Goal: Information Seeking & Learning: Learn about a topic

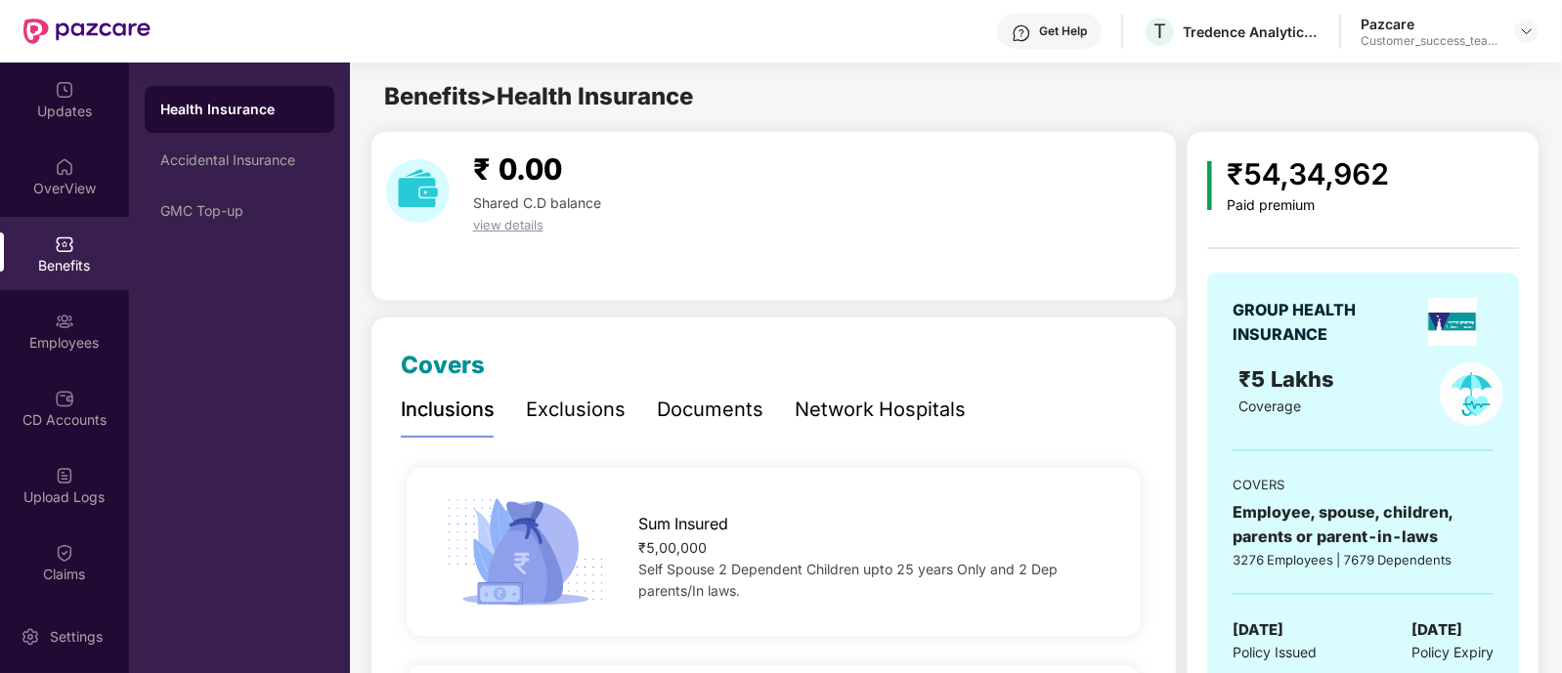
scroll to position [1561, 0]
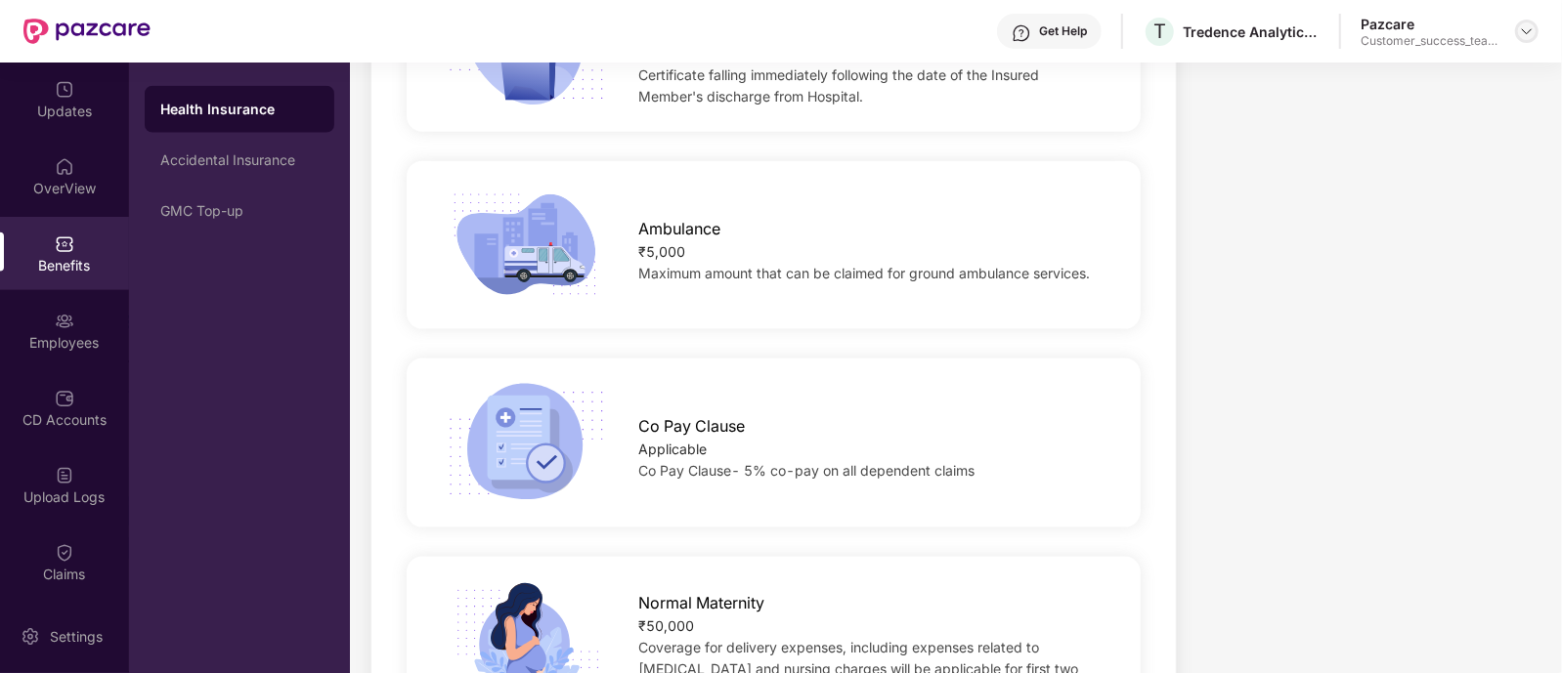
click at [1529, 29] on img at bounding box center [1527, 31] width 16 height 16
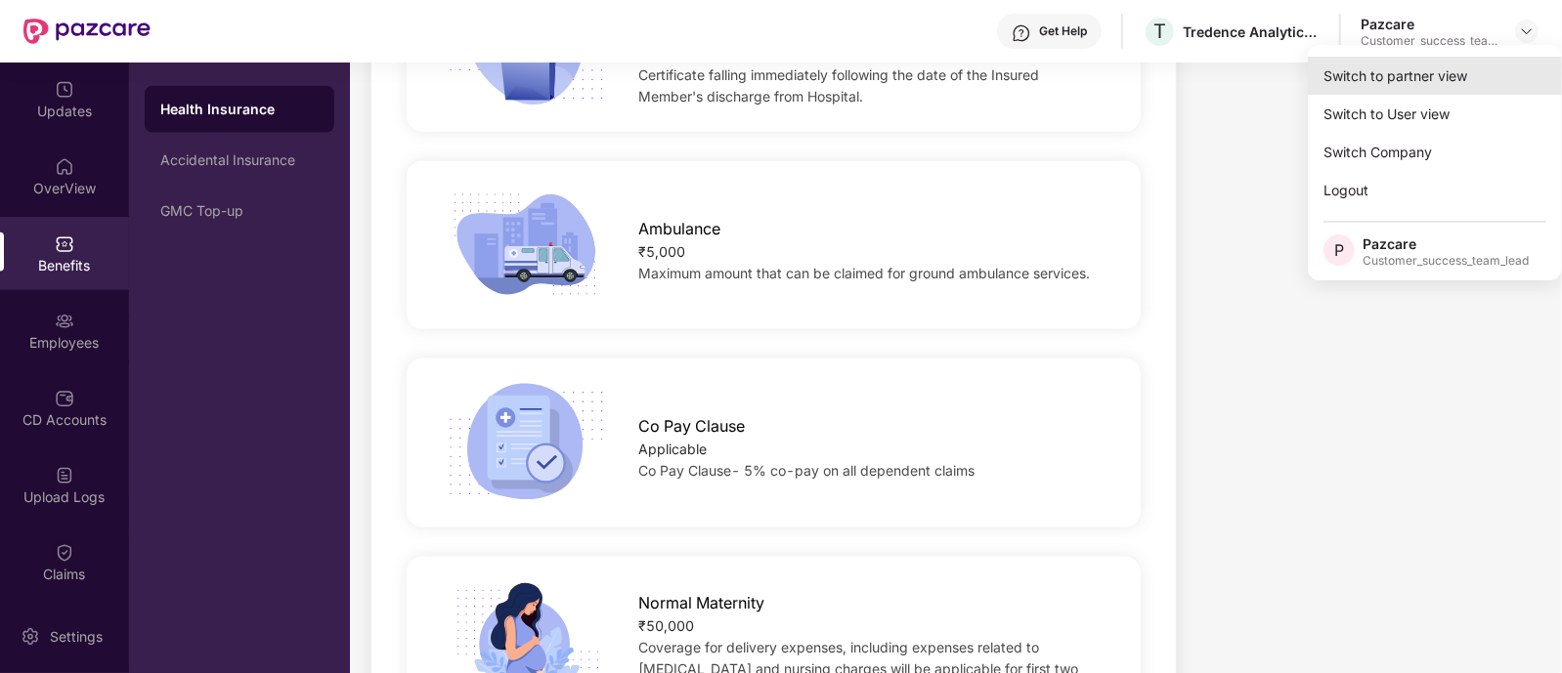
click at [1427, 64] on div "Switch to partner view" at bounding box center [1435, 76] width 254 height 38
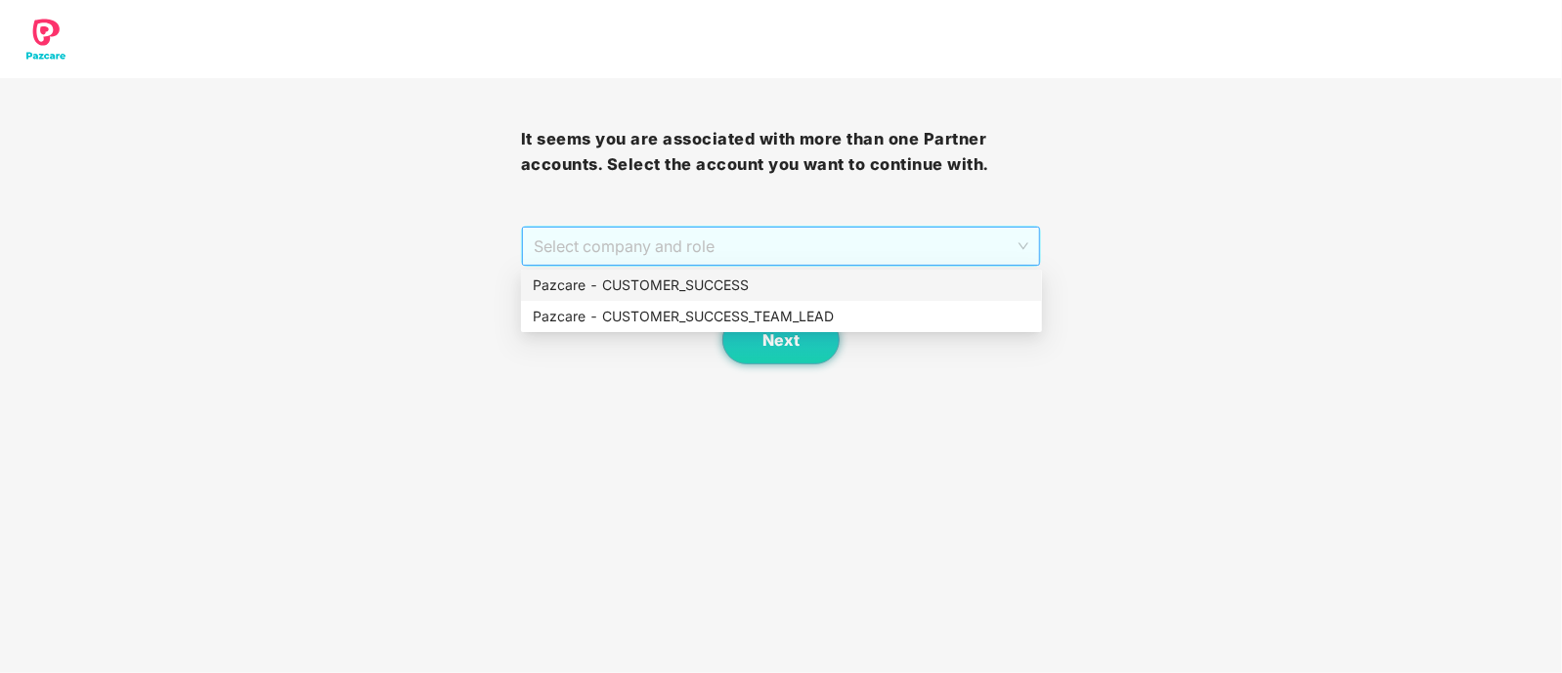
click at [616, 243] on span "Select company and role" at bounding box center [781, 246] width 495 height 37
click at [641, 326] on div "Pazcare - CUSTOMER_SUCCESS_TEAM_LEAD" at bounding box center [781, 316] width 497 height 21
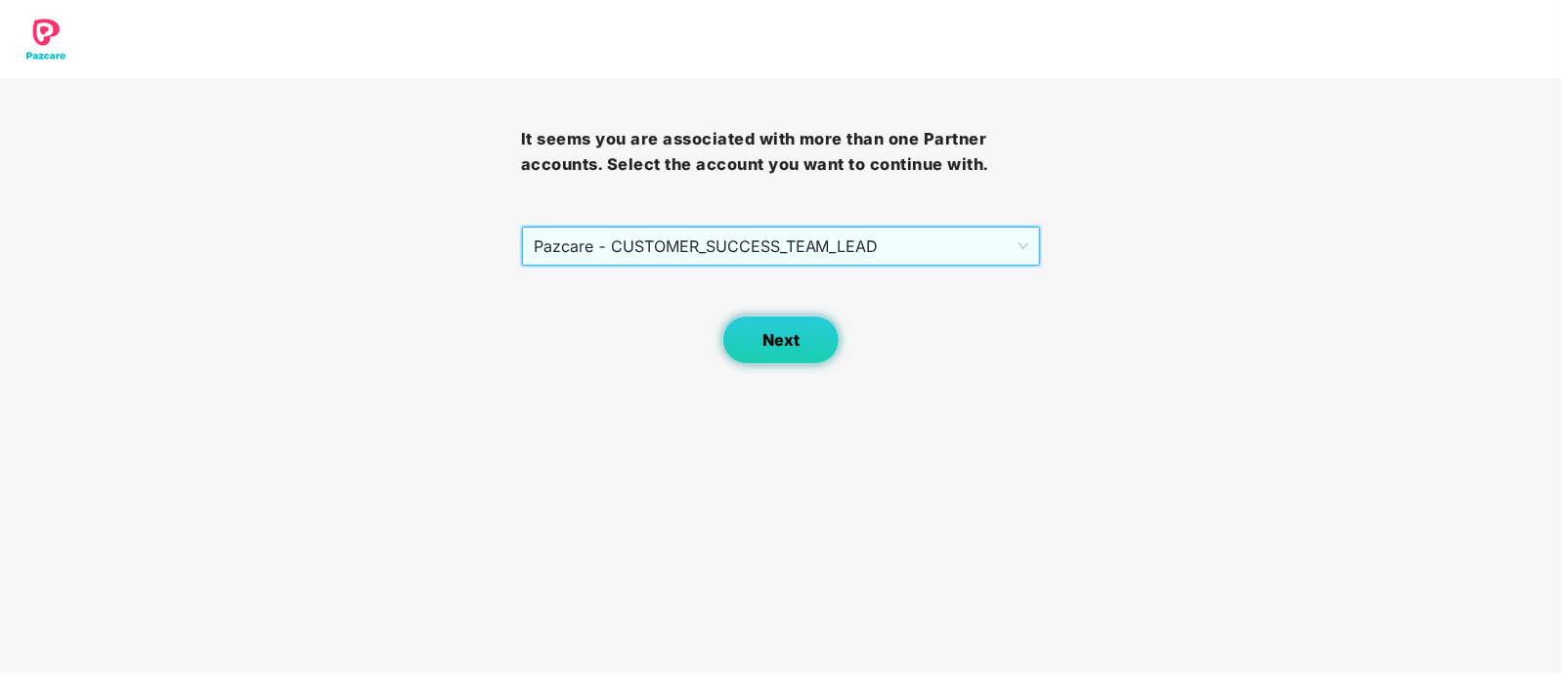
click at [757, 349] on button "Next" at bounding box center [780, 340] width 117 height 49
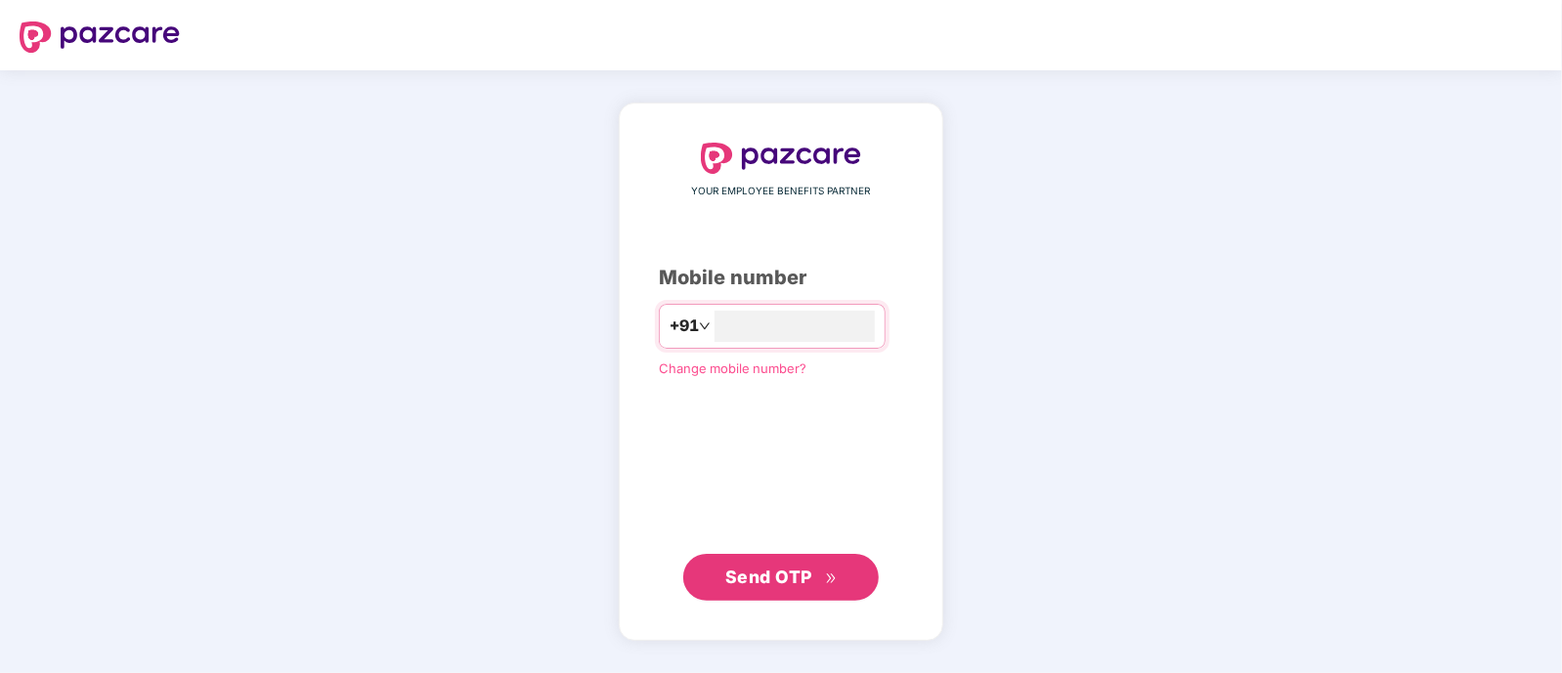
type input "**********"
click at [776, 583] on span "Send OTP" at bounding box center [768, 576] width 87 height 21
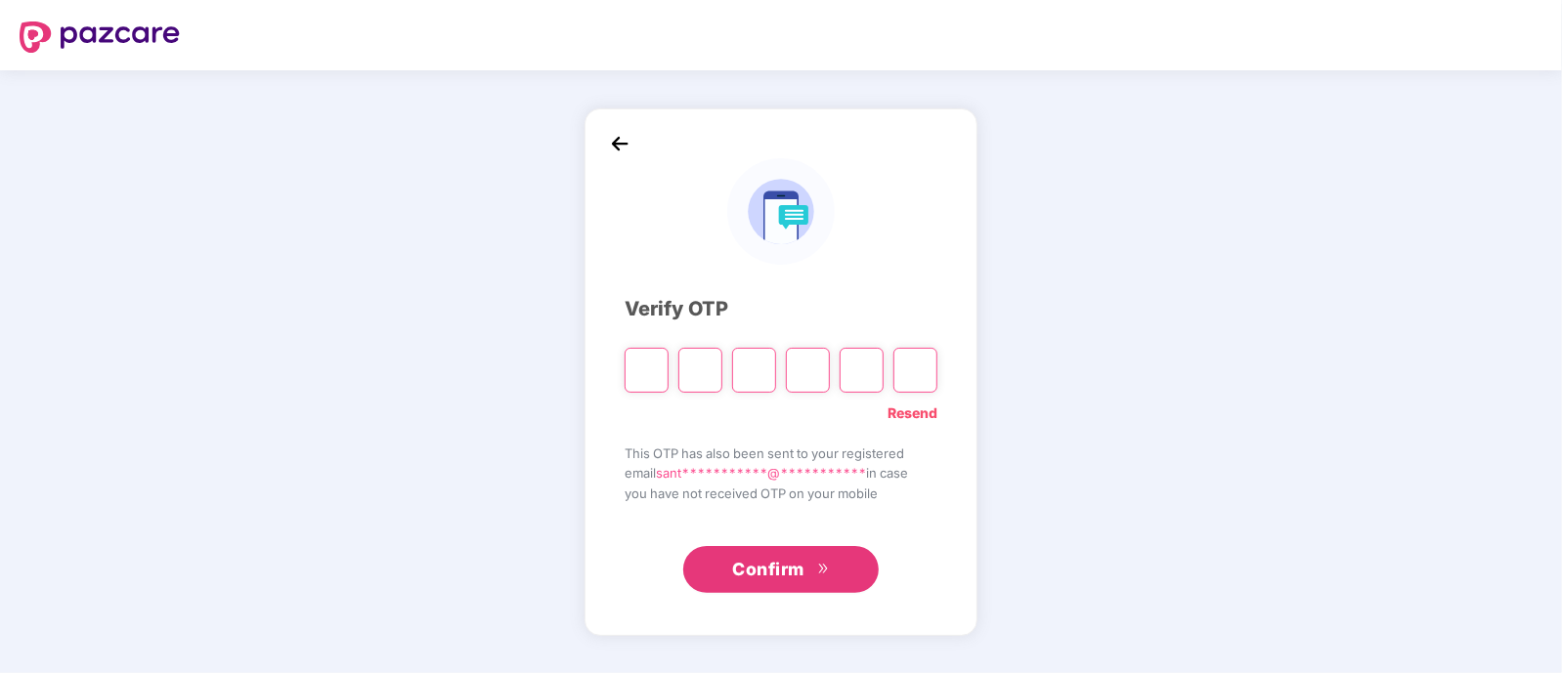
type input "*"
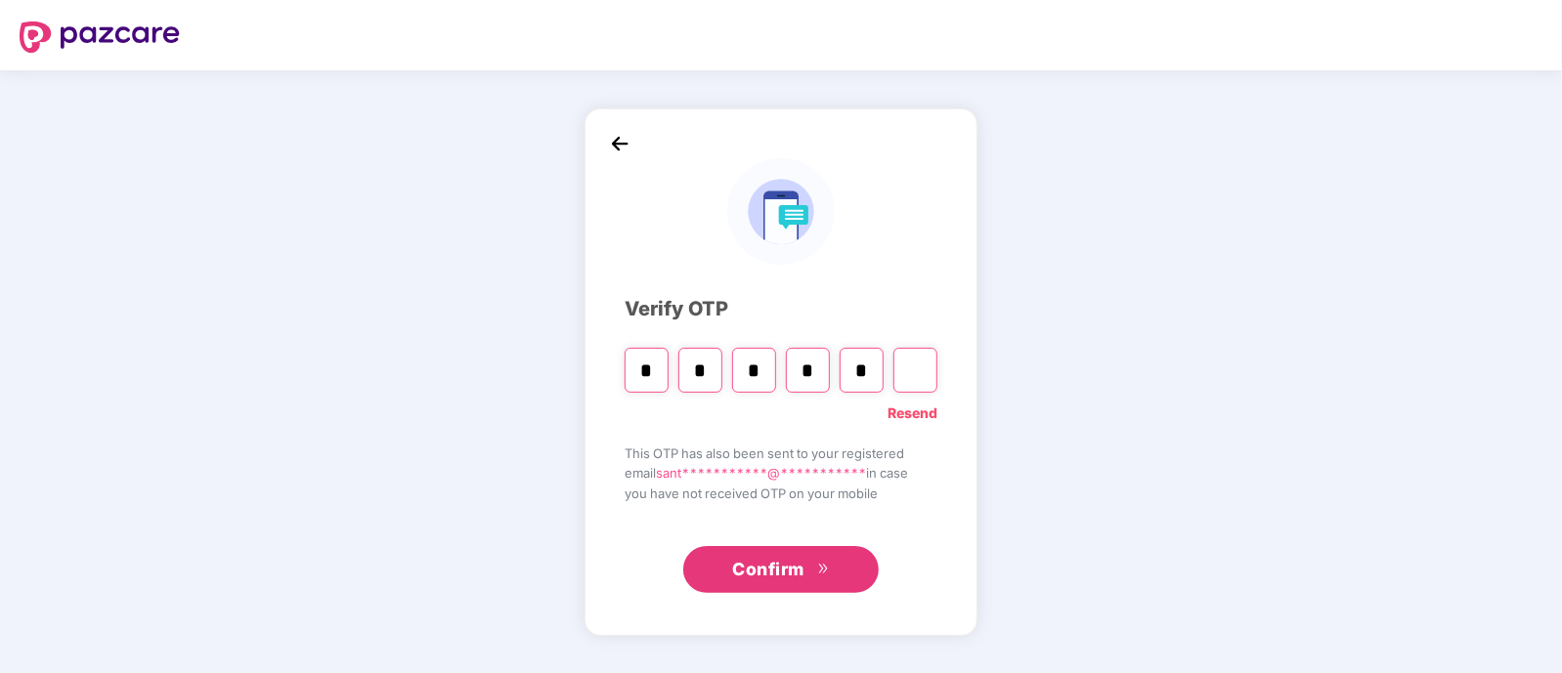
type input "*"
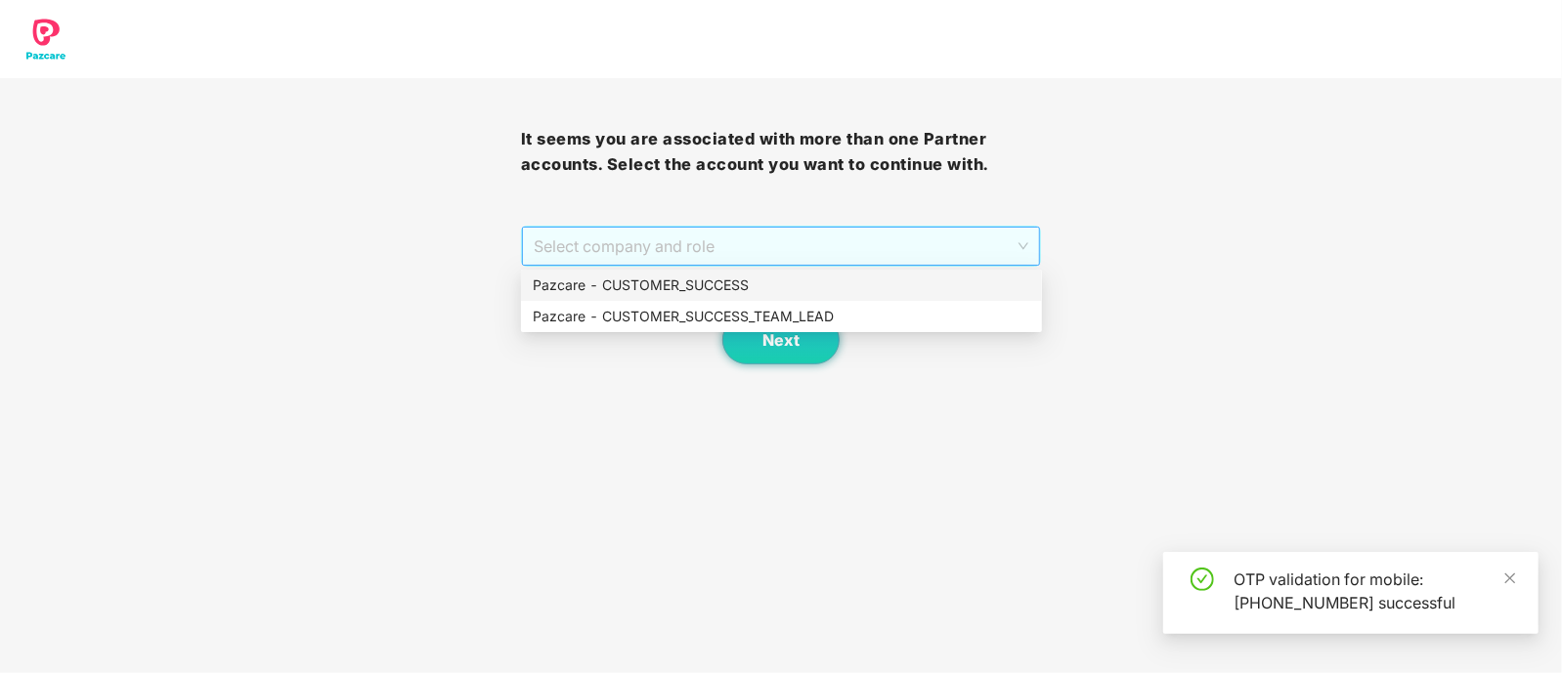
click at [631, 259] on span "Select company and role" at bounding box center [781, 246] width 495 height 37
click at [646, 310] on div "Pazcare - CUSTOMER_SUCCESS_TEAM_LEAD" at bounding box center [781, 316] width 497 height 21
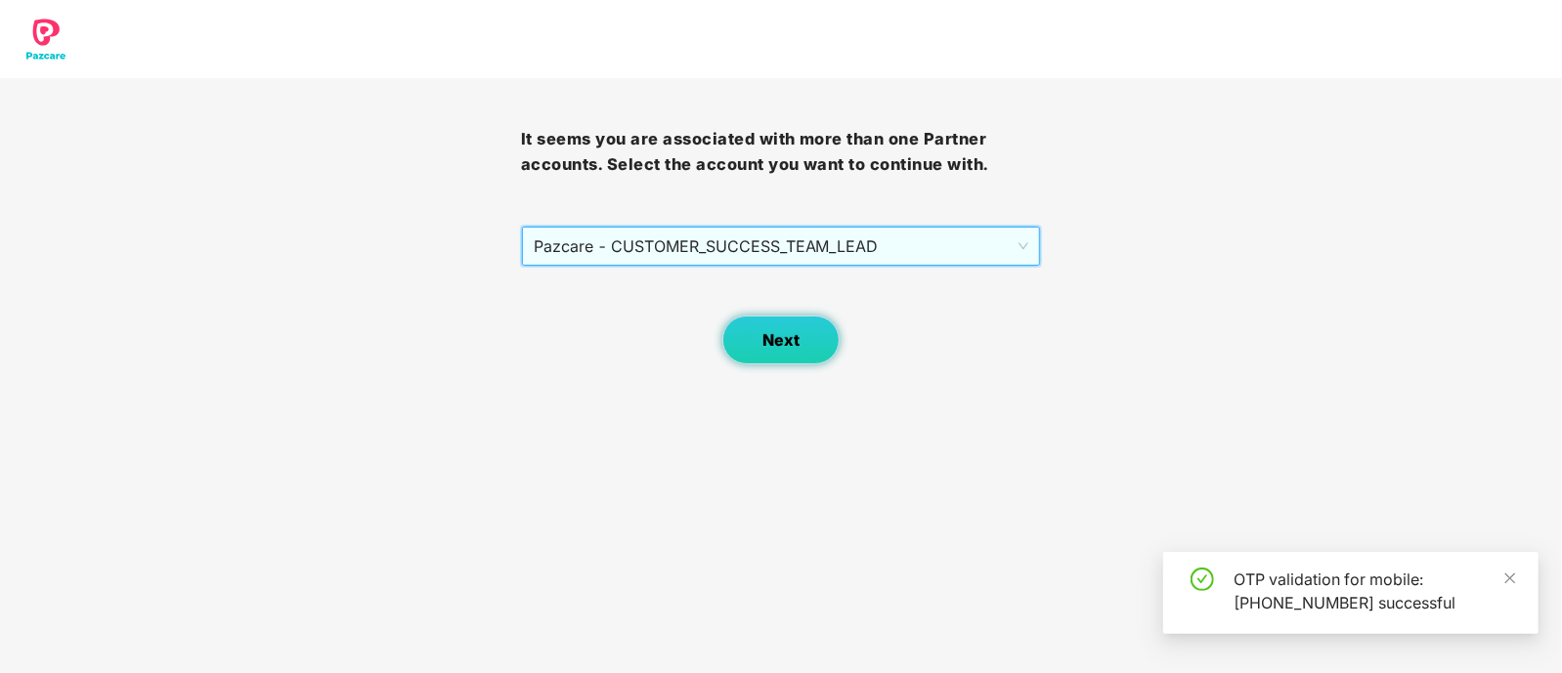
click at [748, 328] on button "Next" at bounding box center [780, 340] width 117 height 49
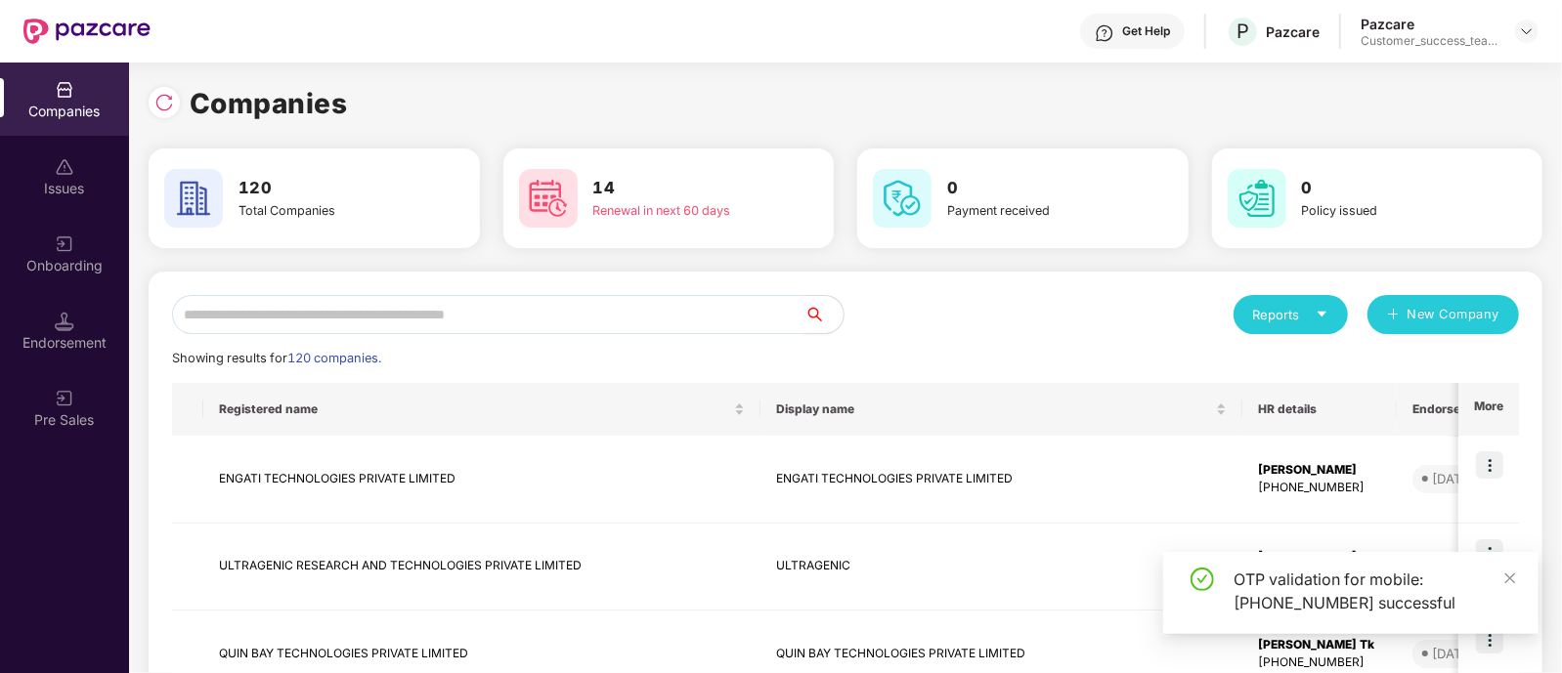
click at [451, 317] on input "text" at bounding box center [488, 314] width 632 height 39
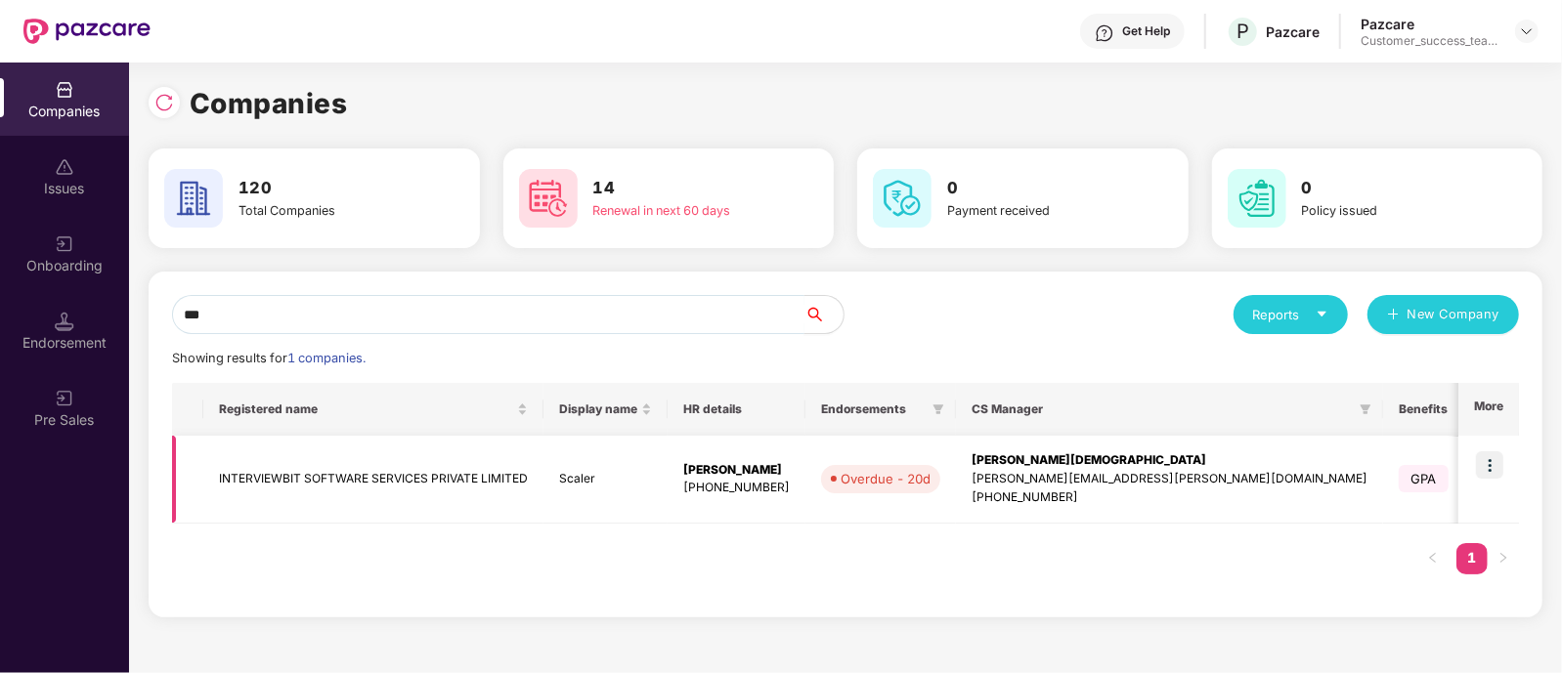
type input "***"
click at [1496, 475] on img at bounding box center [1489, 464] width 27 height 27
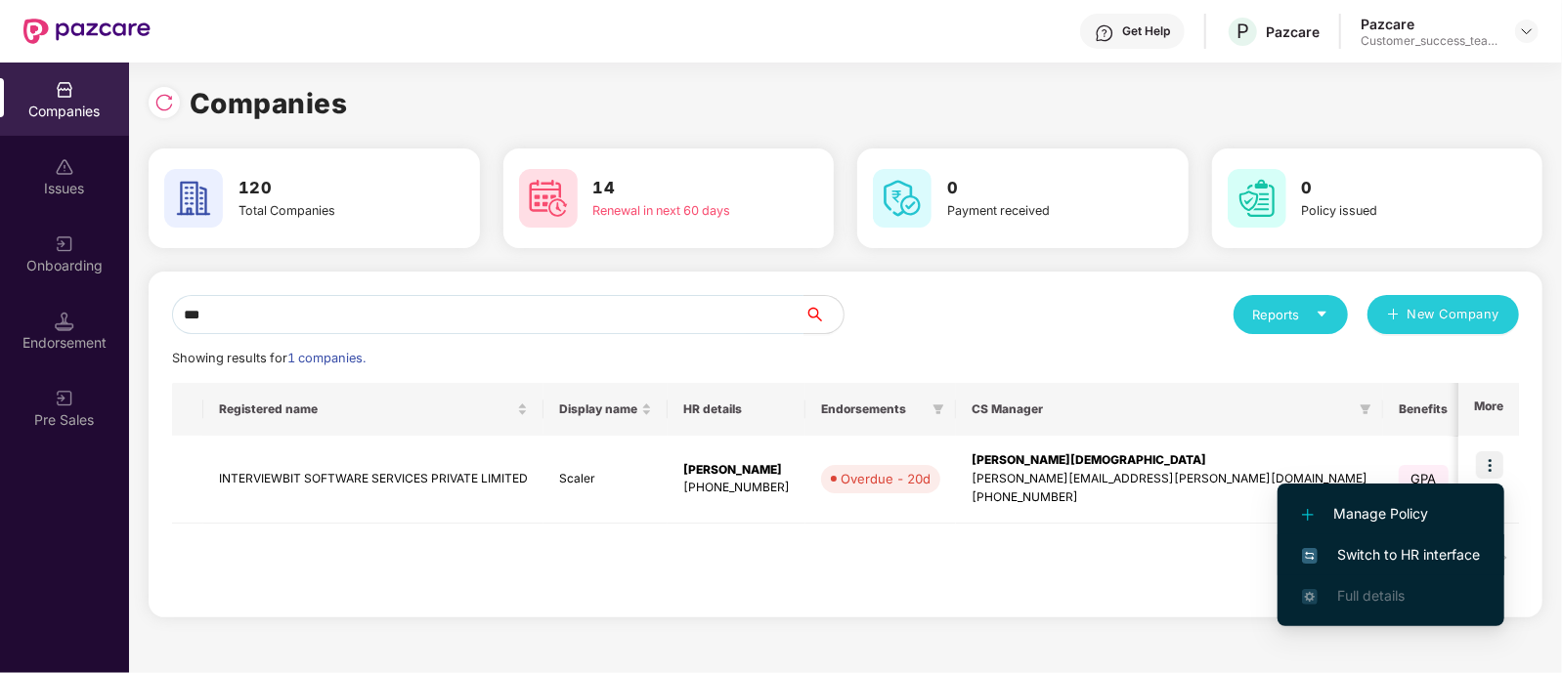
click at [1431, 554] on span "Switch to HR interface" at bounding box center [1391, 554] width 178 height 21
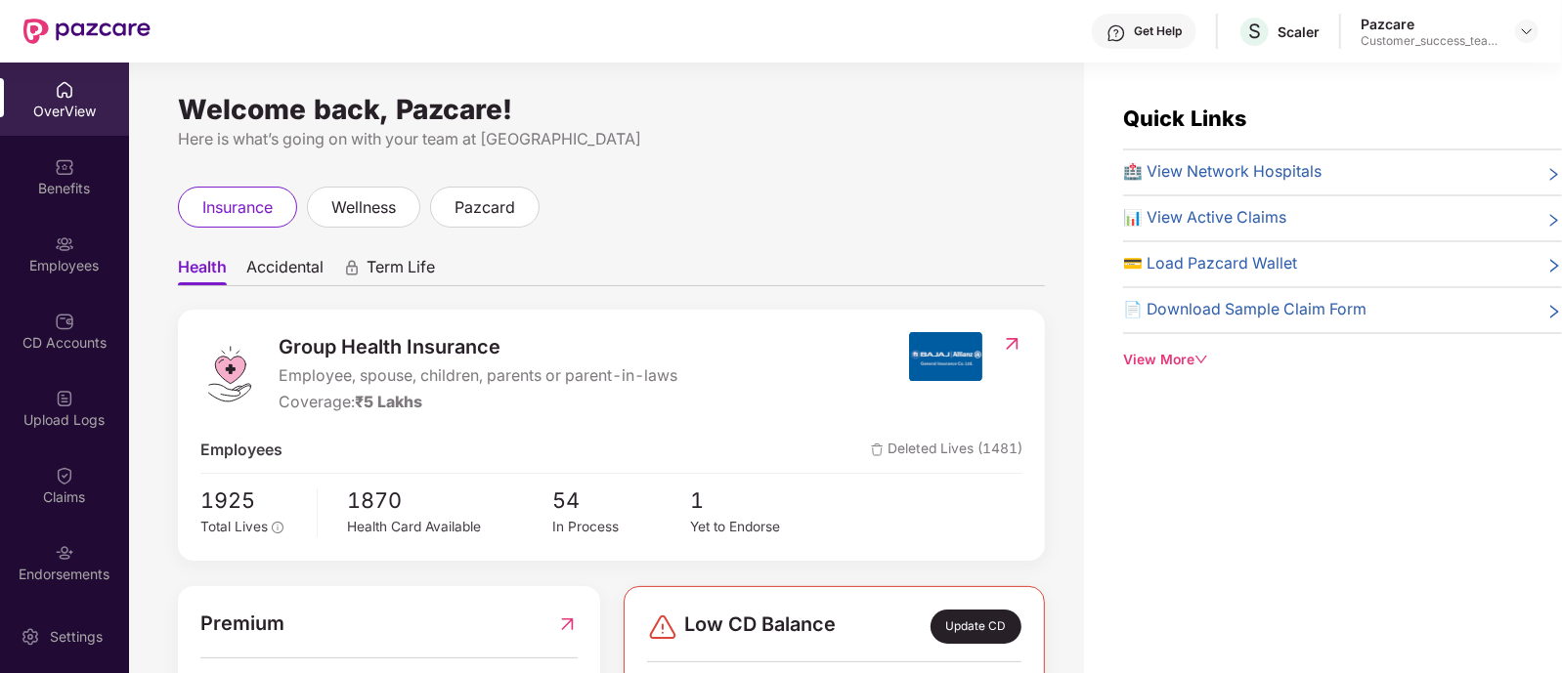
click at [84, 170] on div "Benefits" at bounding box center [64, 176] width 129 height 73
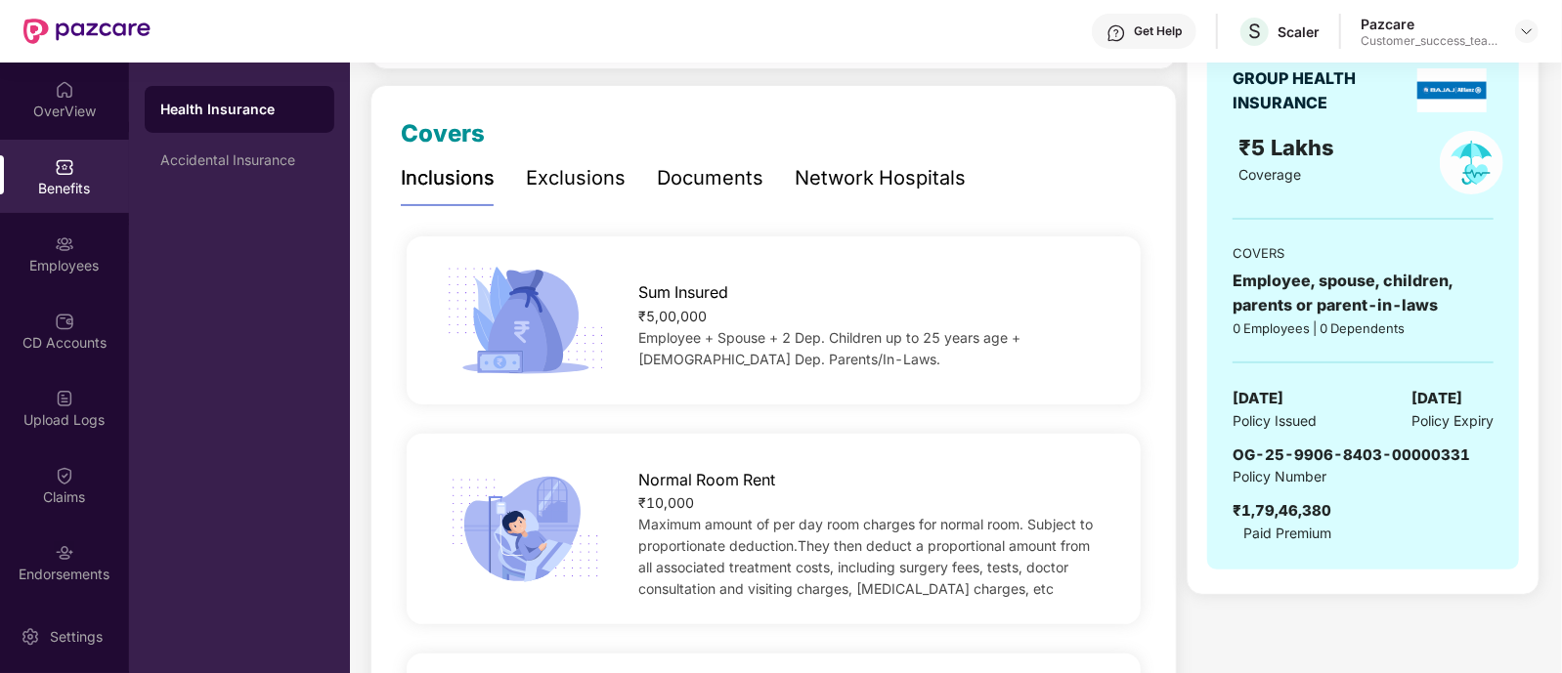
scroll to position [236, 0]
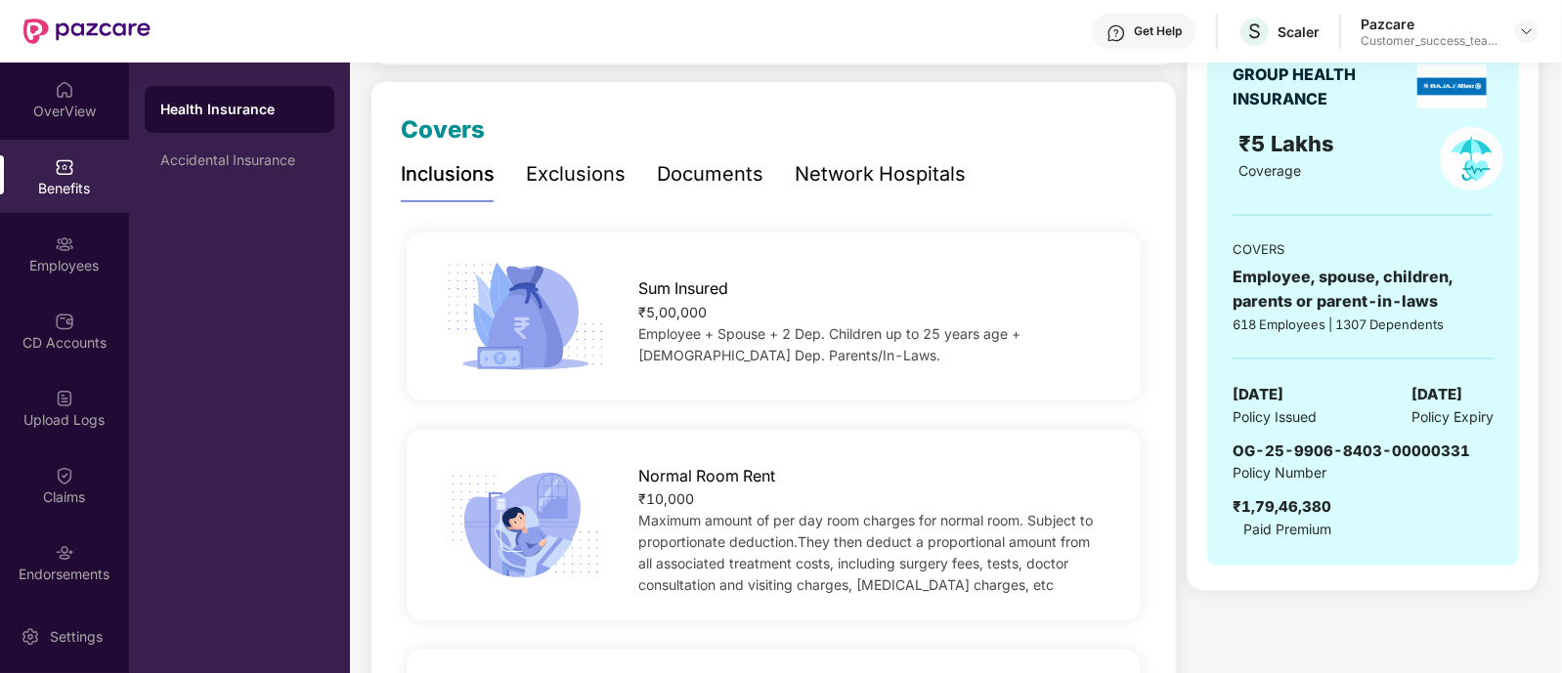
click at [1538, 25] on div at bounding box center [1526, 31] width 23 height 23
click at [1525, 26] on img at bounding box center [1527, 31] width 16 height 16
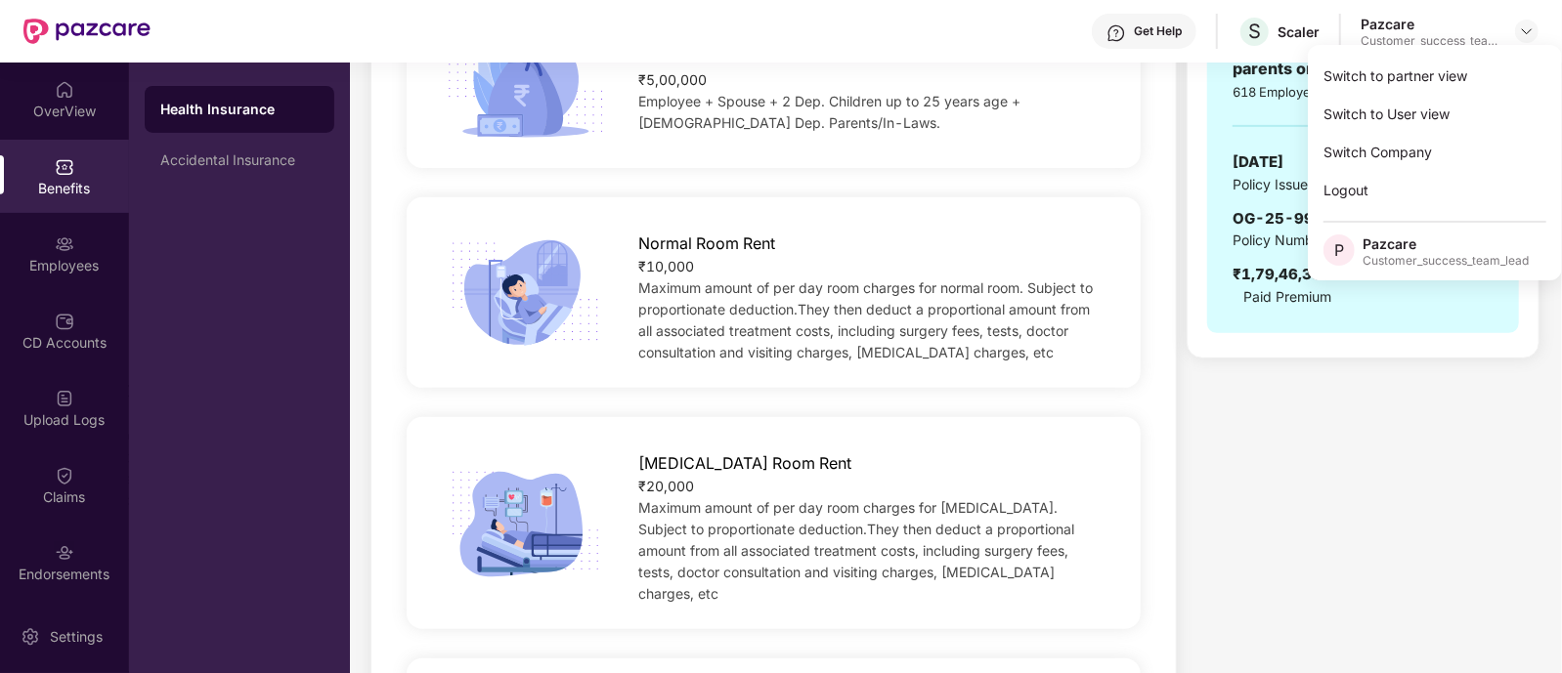
scroll to position [0, 0]
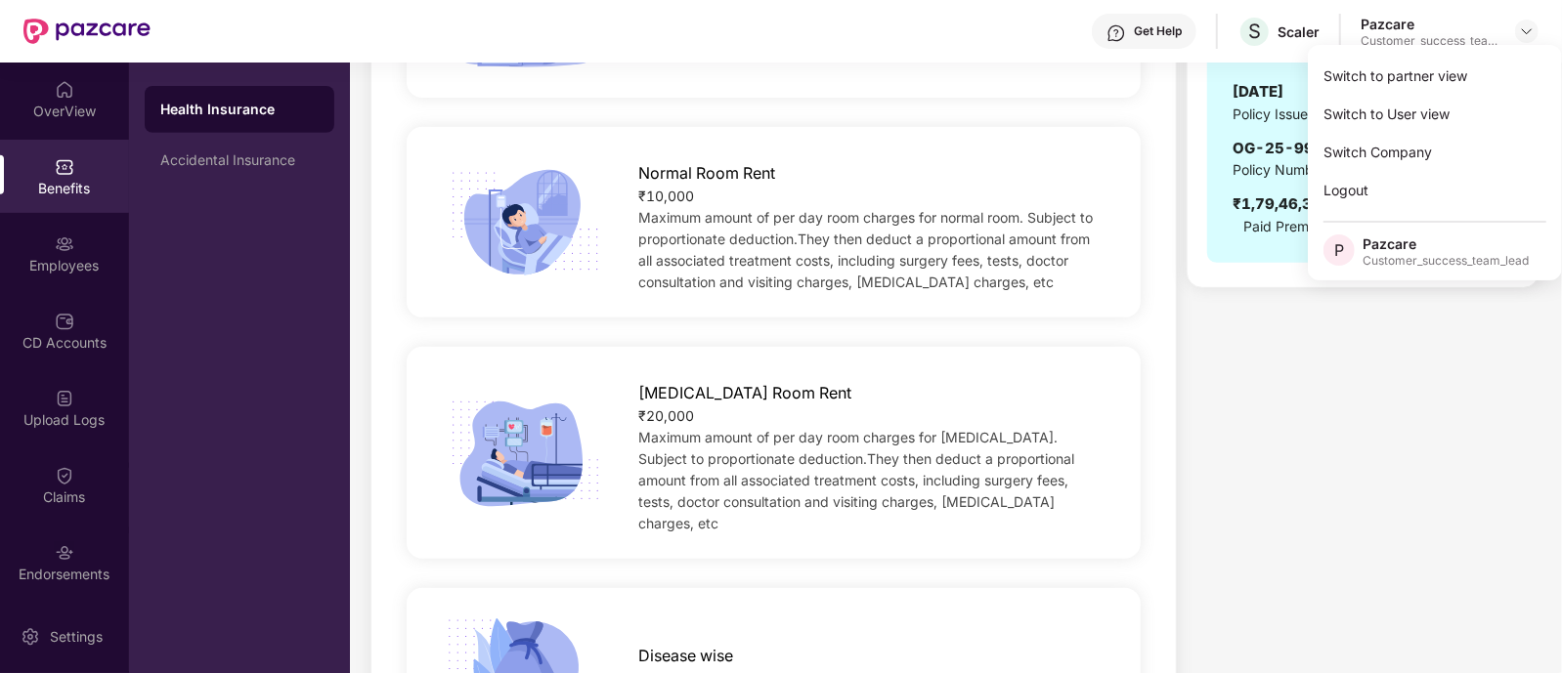
click at [855, 337] on div "ICU Room Rent ₹20,000 Maximum amount of per day room charges for ICU. Subject t…" at bounding box center [774, 452] width 746 height 241
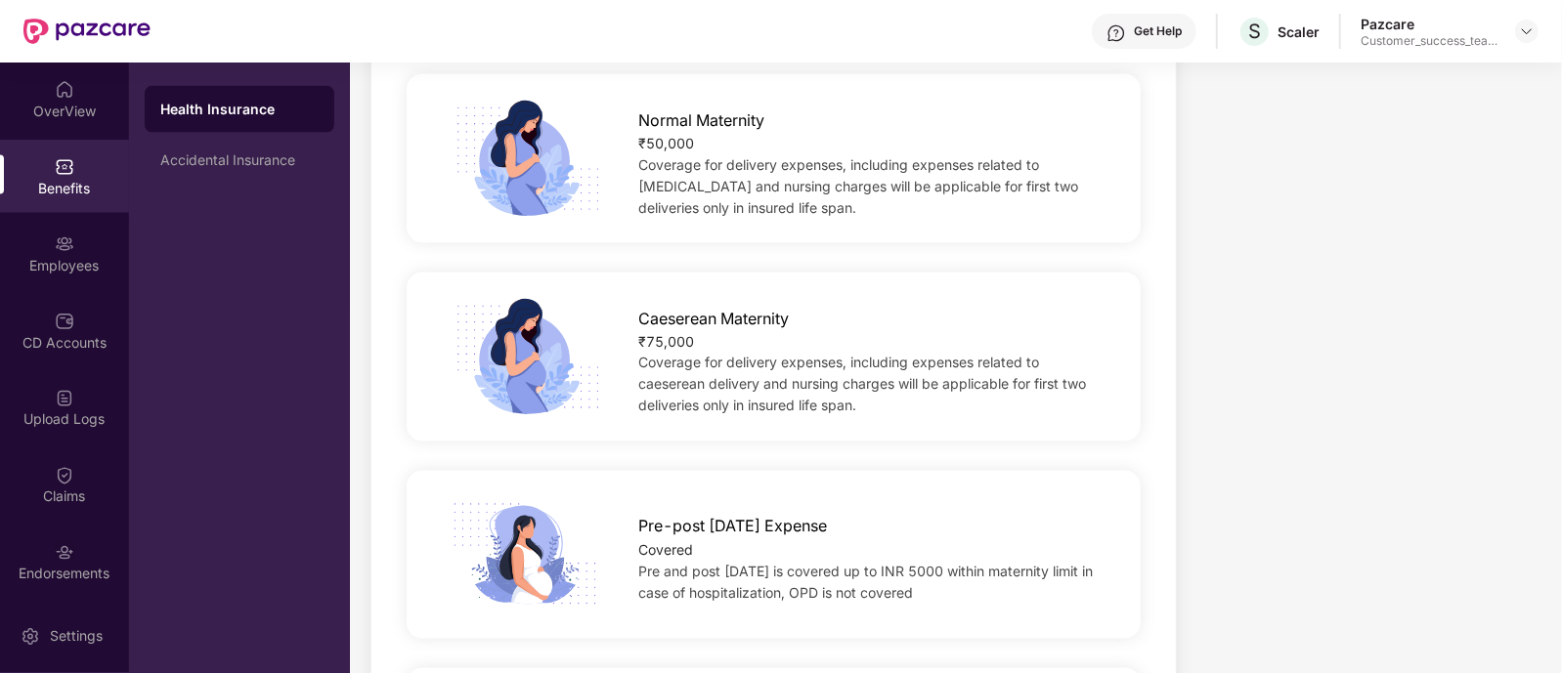
scroll to position [2044, 0]
click at [660, 539] on div "Covered" at bounding box center [873, 549] width 469 height 21
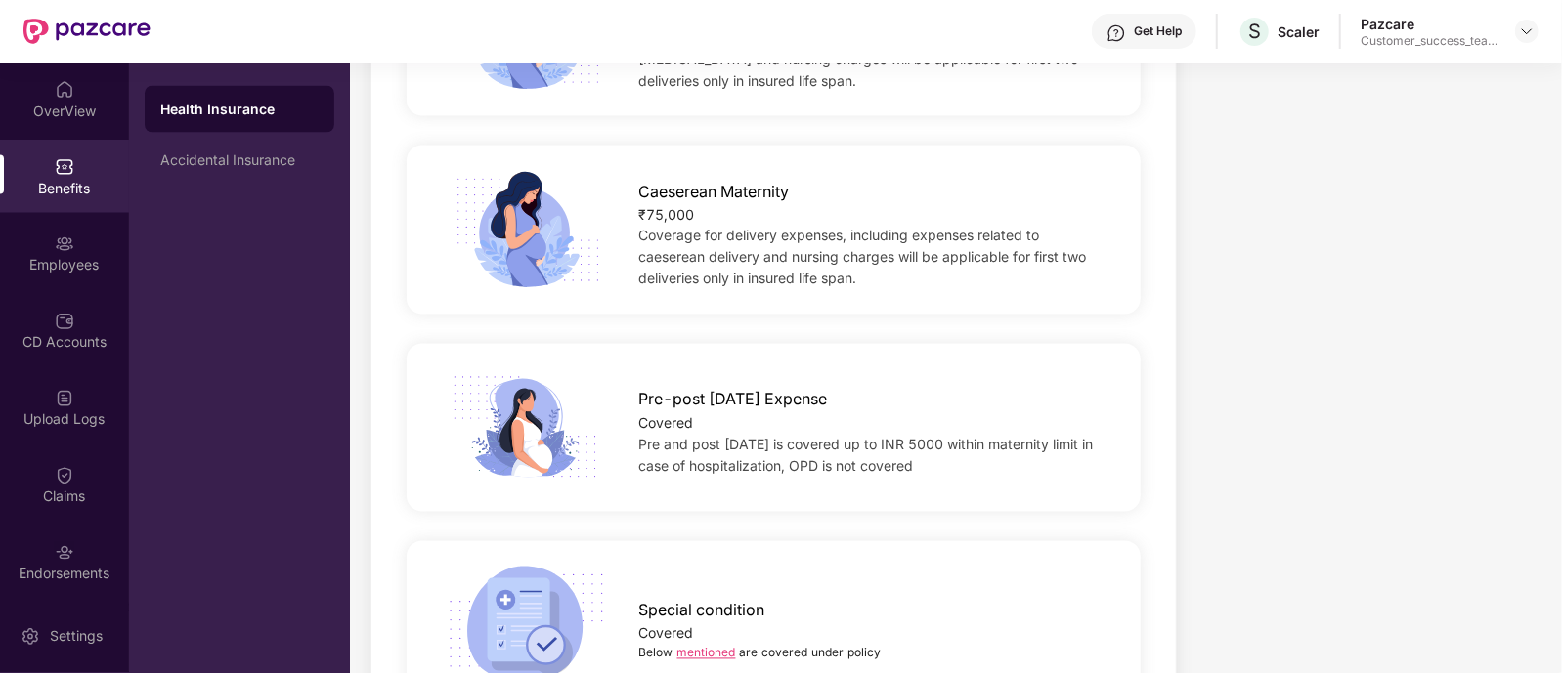
scroll to position [2467, 0]
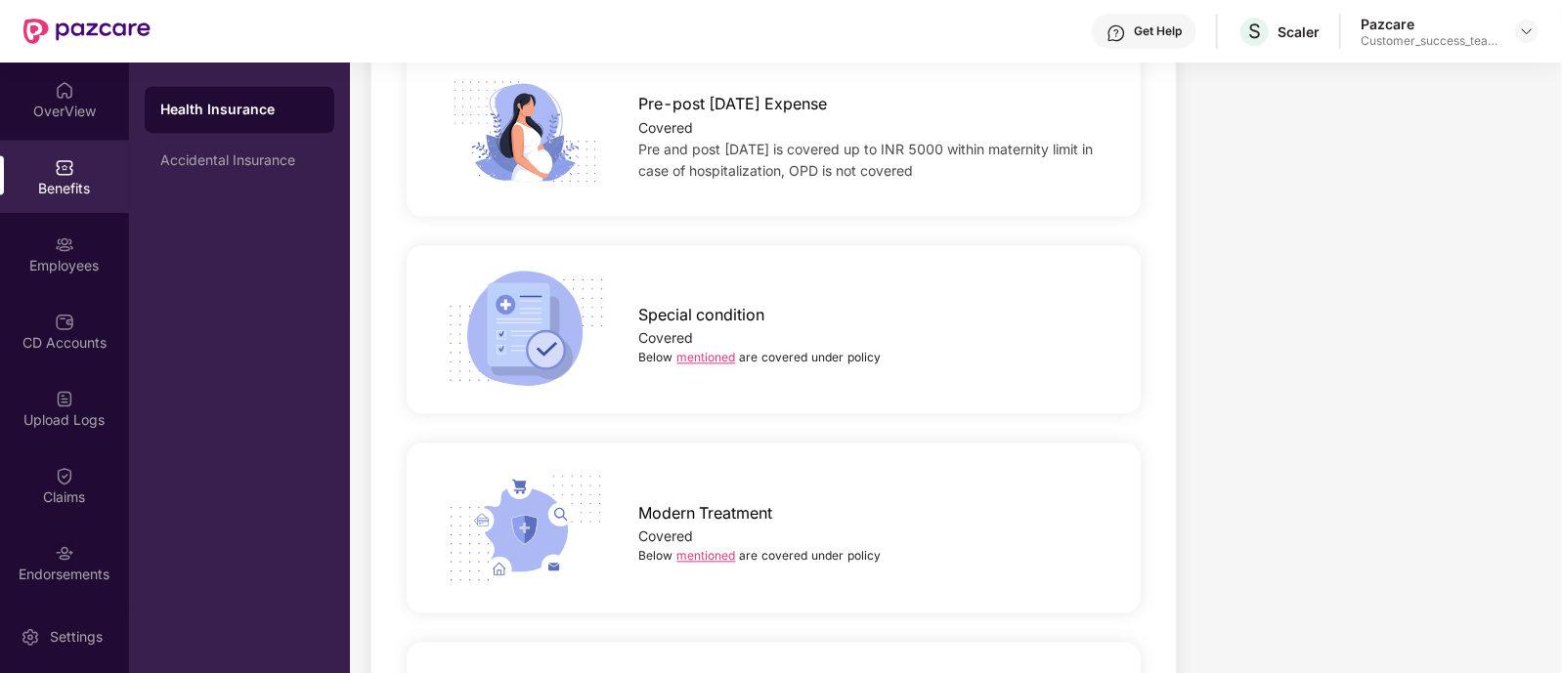
click at [714, 350] on link "mentioned" at bounding box center [706, 357] width 59 height 15
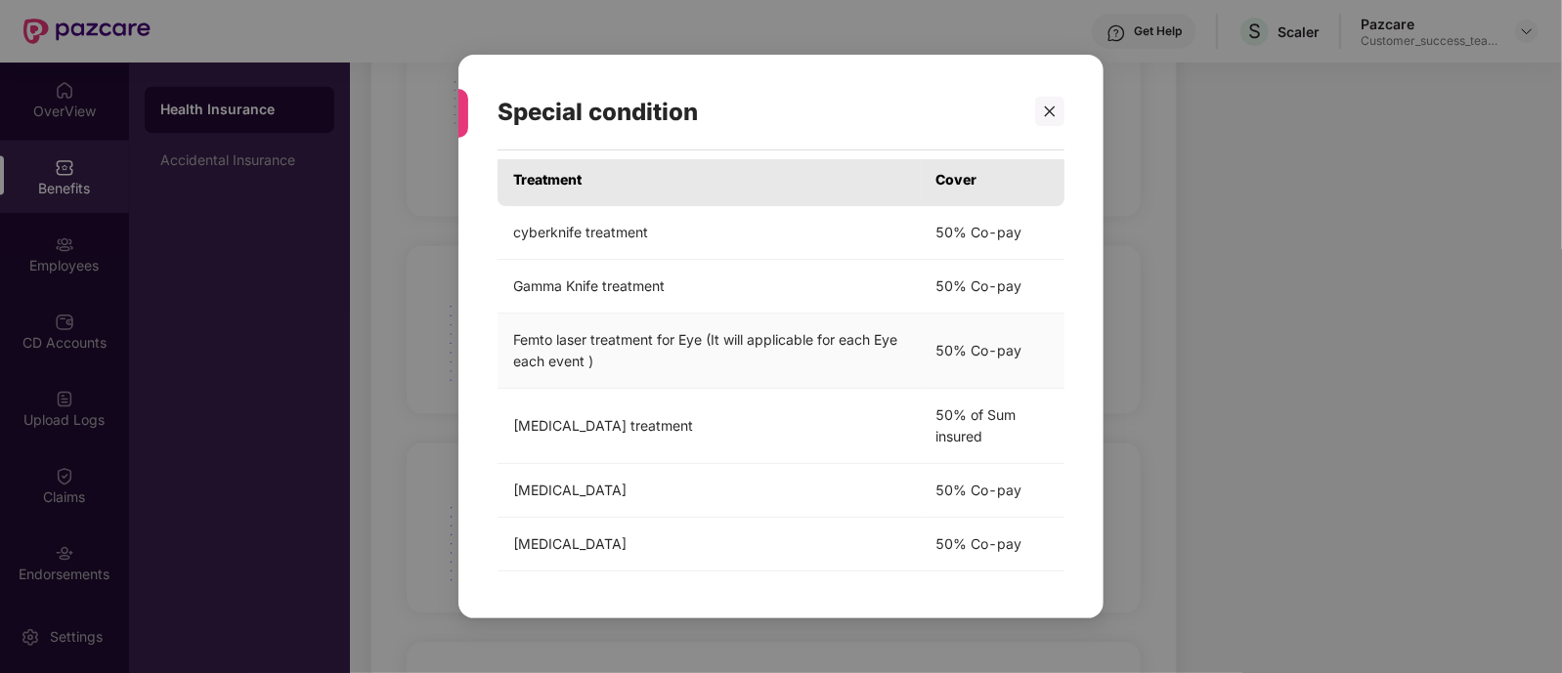
scroll to position [0, 0]
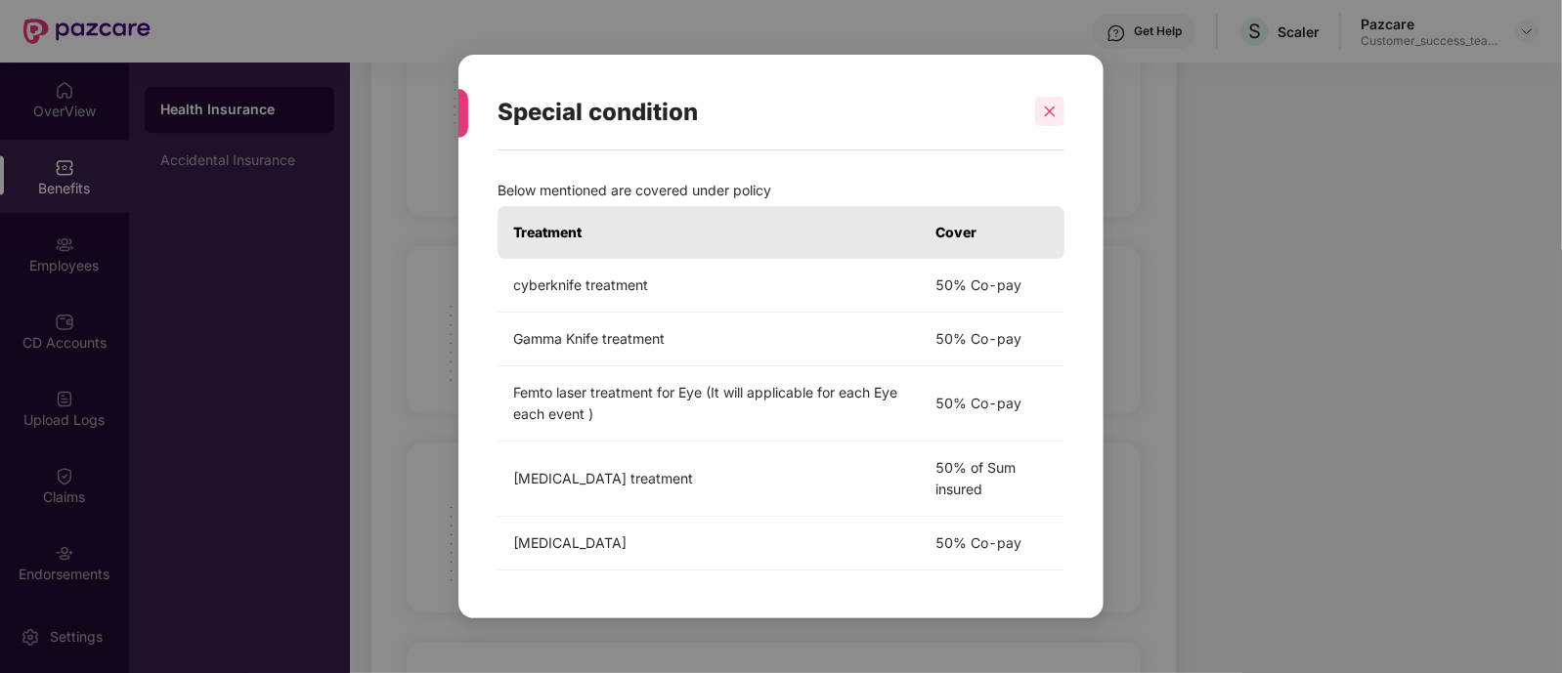
click at [1044, 115] on icon "close" at bounding box center [1050, 112] width 14 height 14
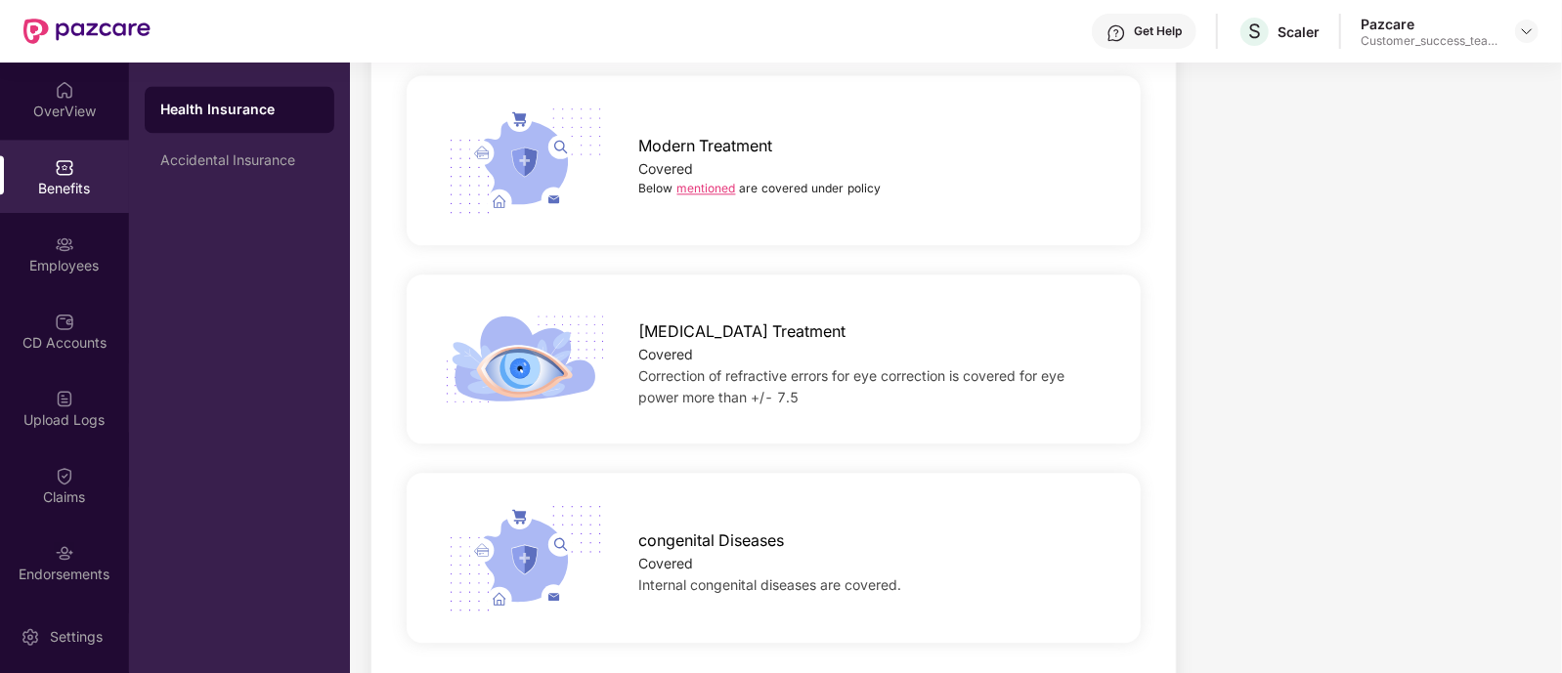
scroll to position [2887, 0]
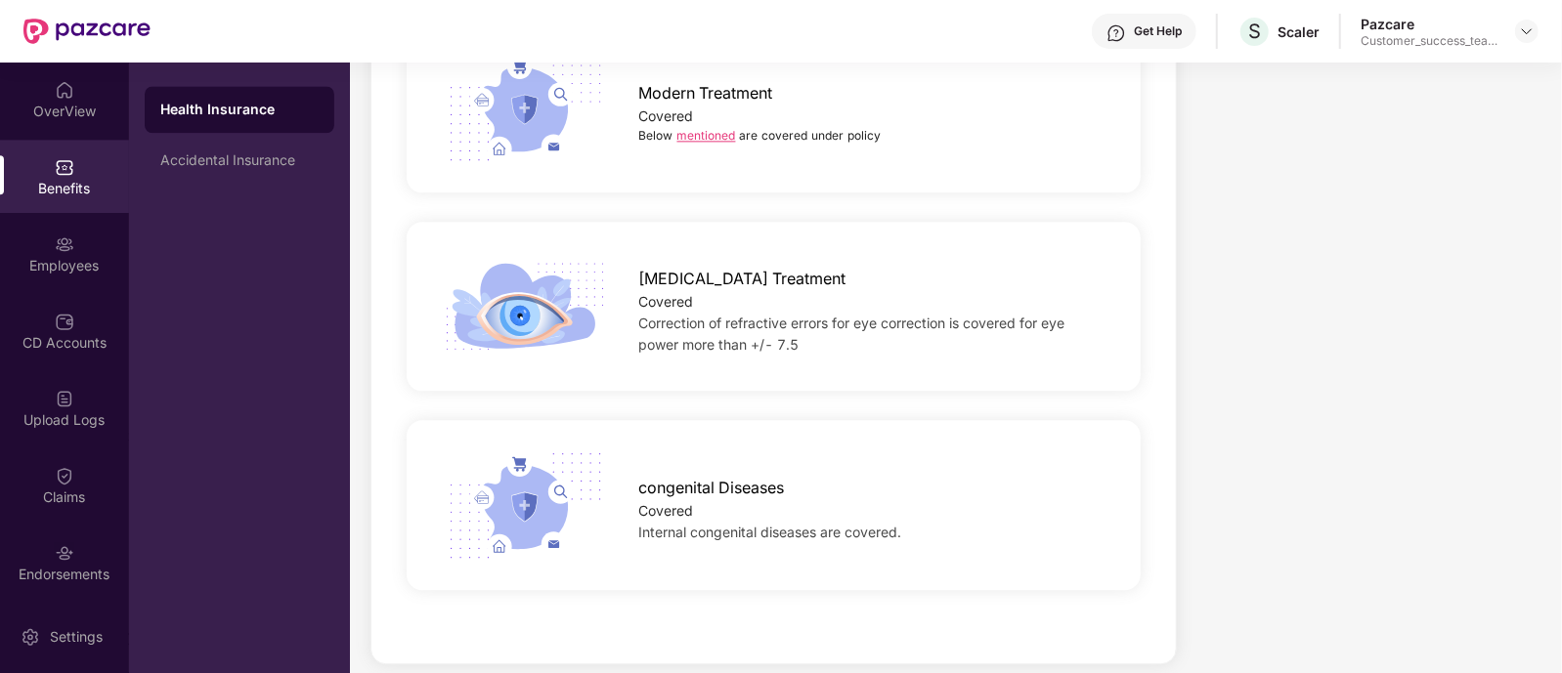
click at [797, 466] on div "congenital Diseases" at bounding box center [873, 483] width 469 height 34
click at [689, 500] on div "Covered" at bounding box center [873, 510] width 469 height 21
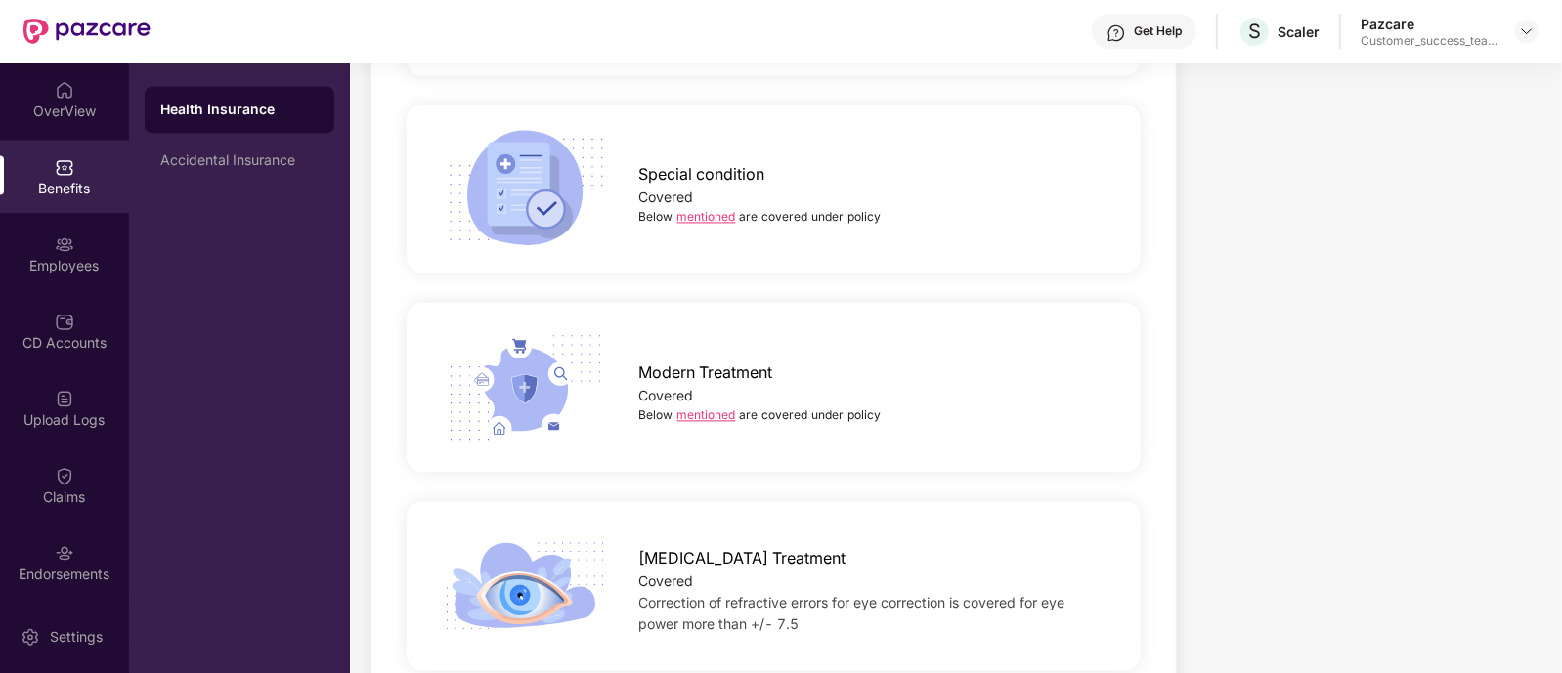
scroll to position [2604, 0]
click at [716, 410] on link "mentioned" at bounding box center [706, 417] width 59 height 15
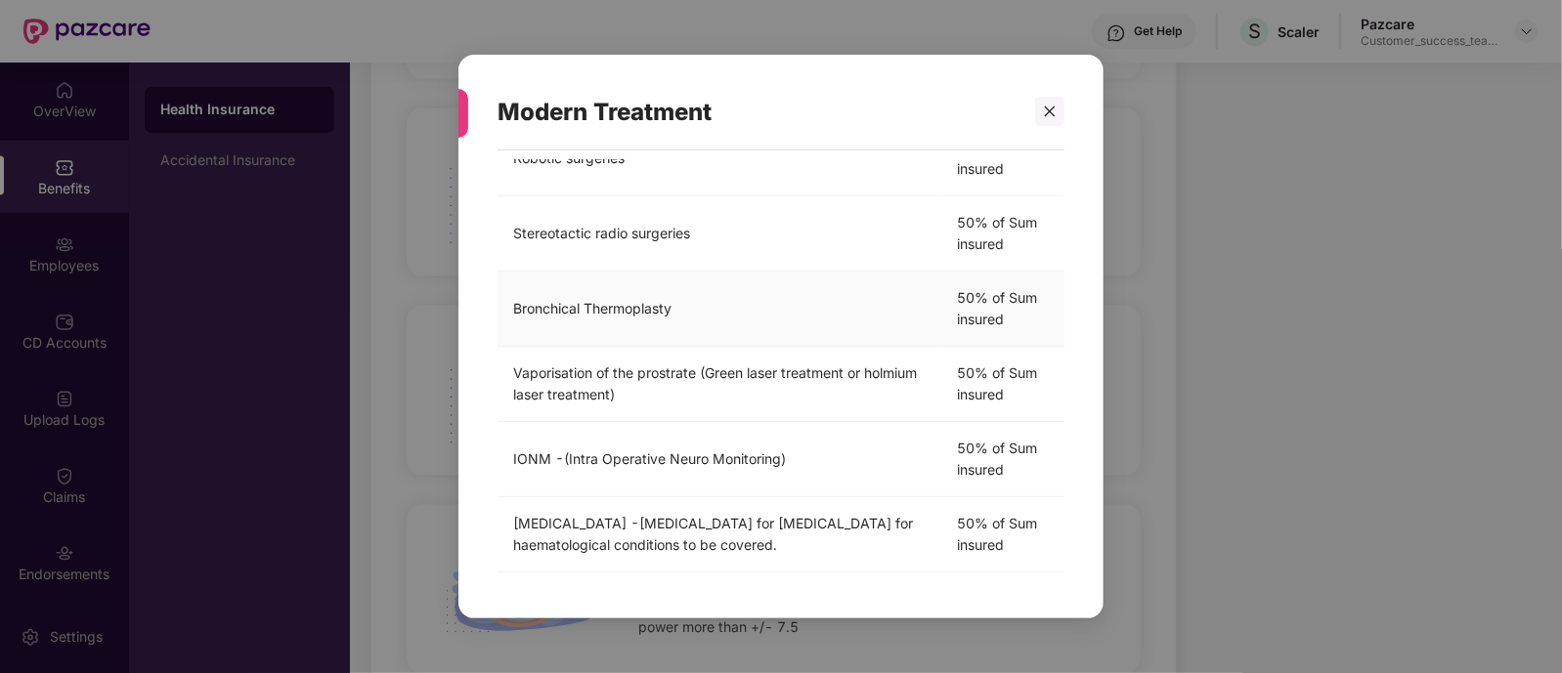
scroll to position [0, 0]
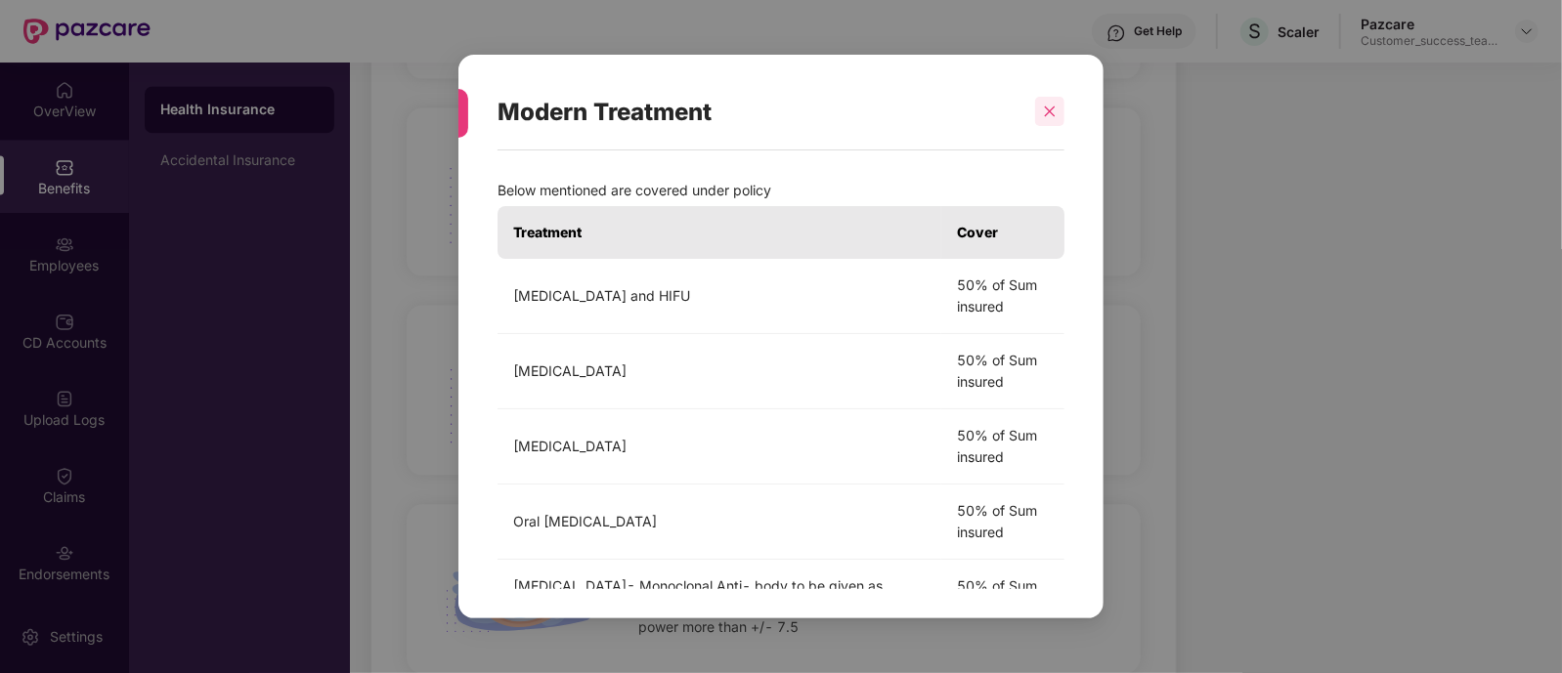
click at [1051, 112] on icon "close" at bounding box center [1050, 112] width 11 height 11
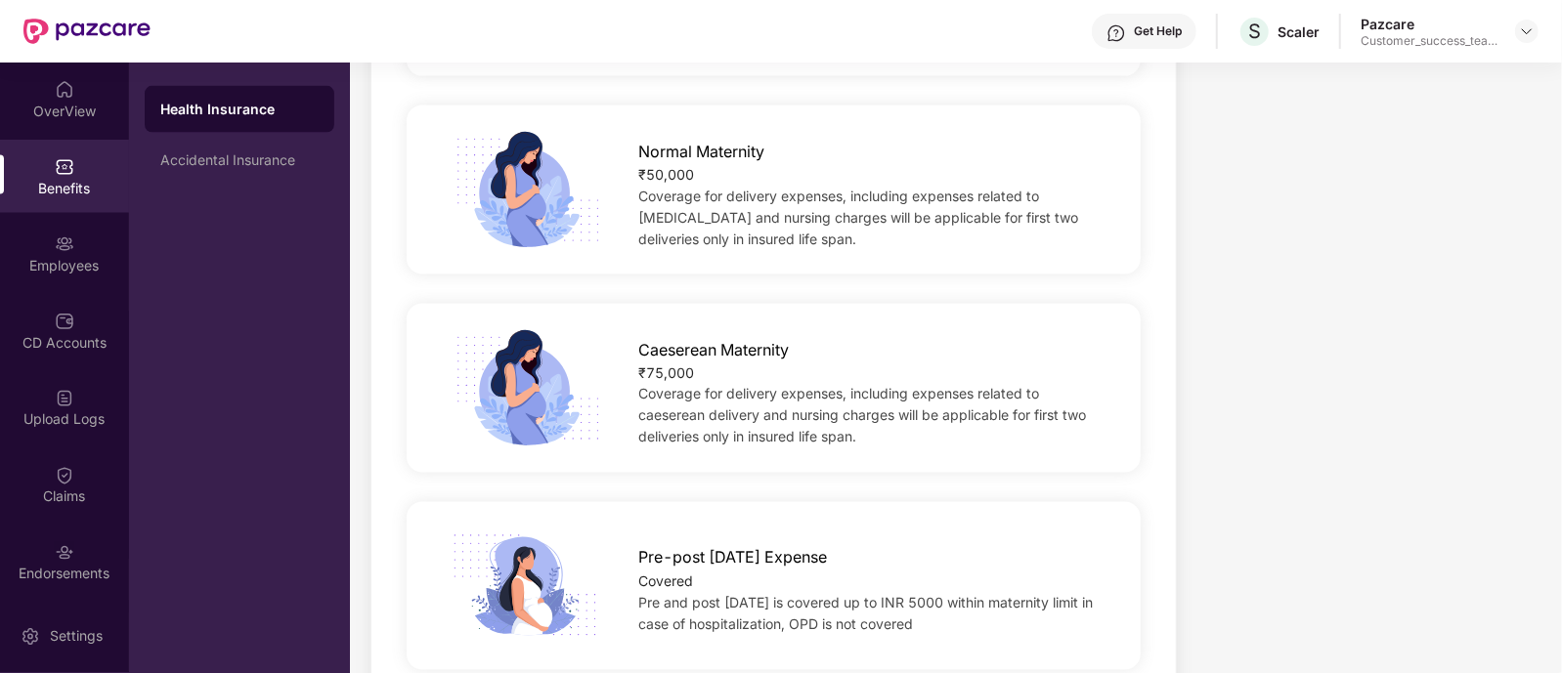
scroll to position [2004, 0]
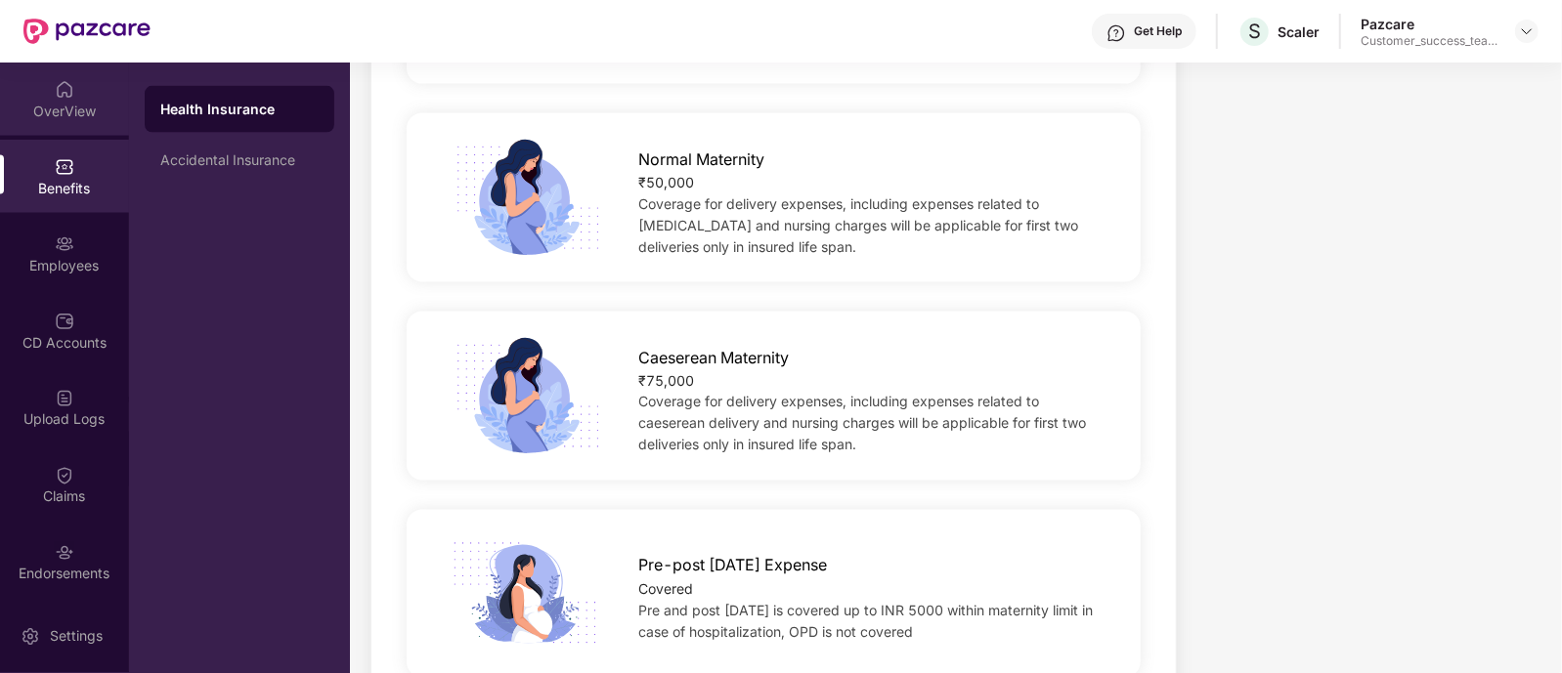
click at [81, 123] on div "OverView" at bounding box center [64, 99] width 129 height 73
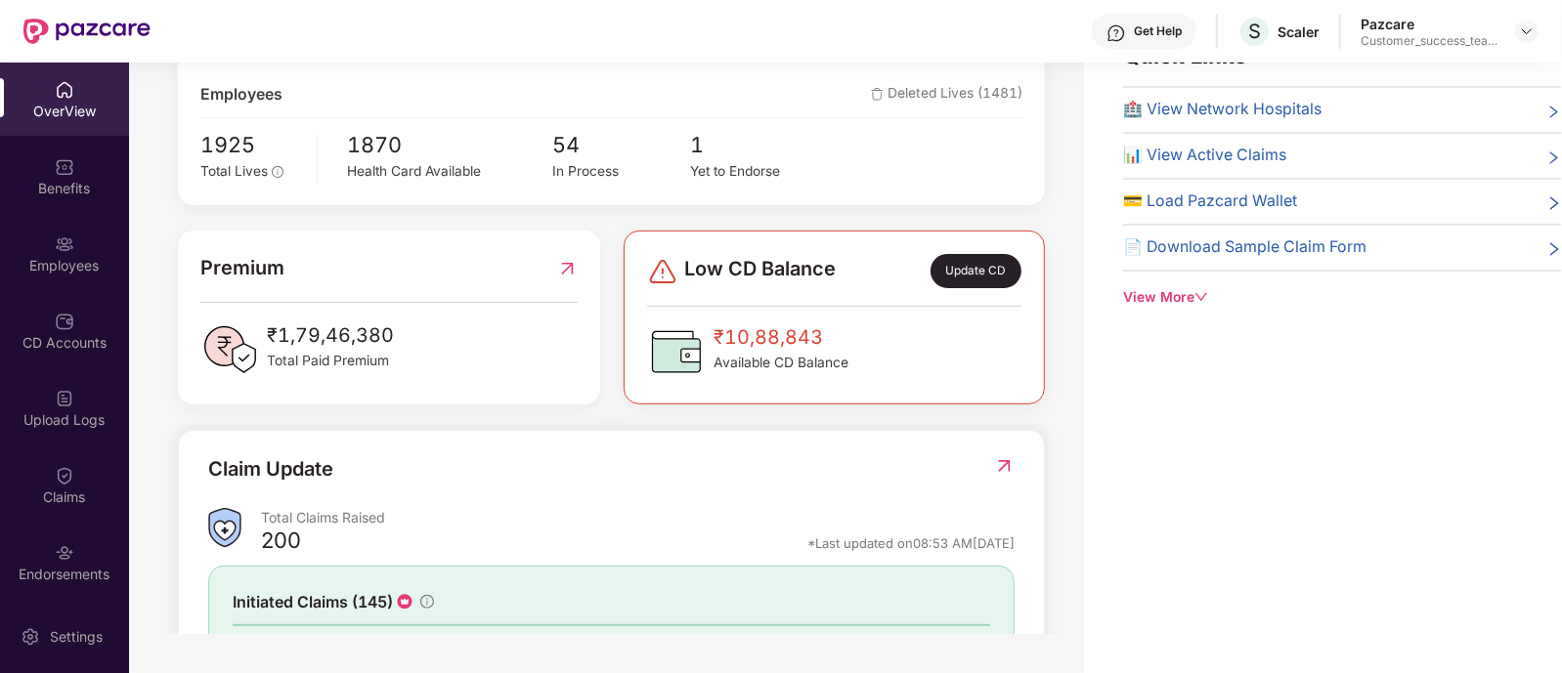
scroll to position [297, 0]
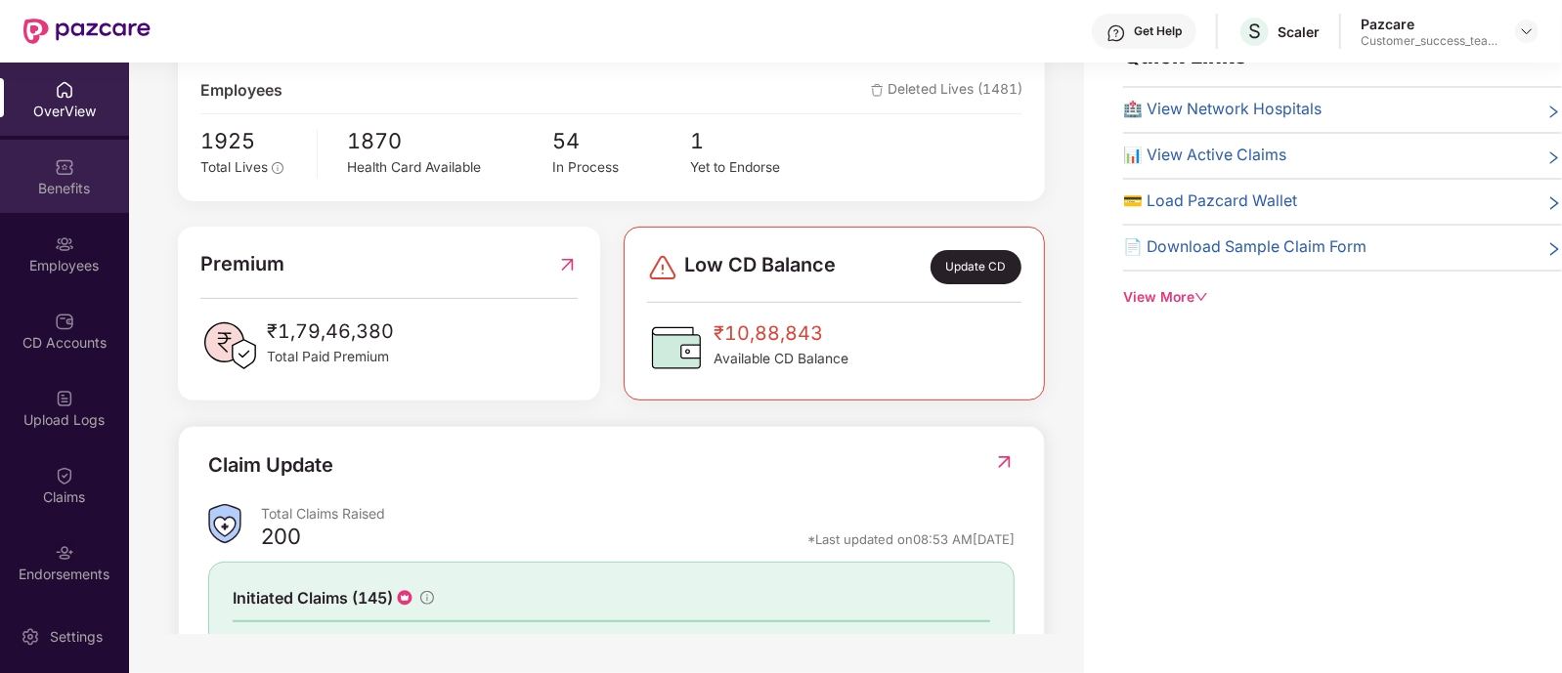
click at [73, 179] on div "Benefits" at bounding box center [64, 189] width 129 height 20
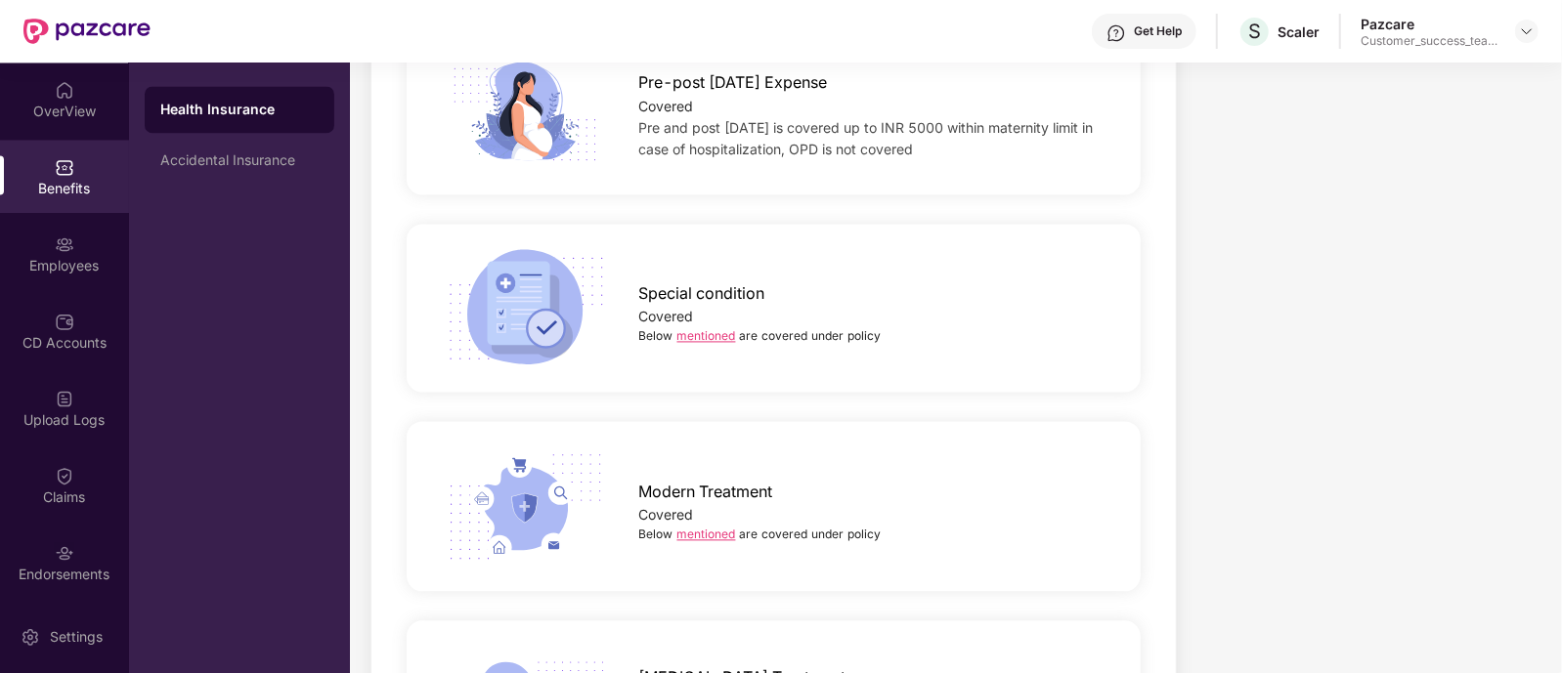
scroll to position [2497, 0]
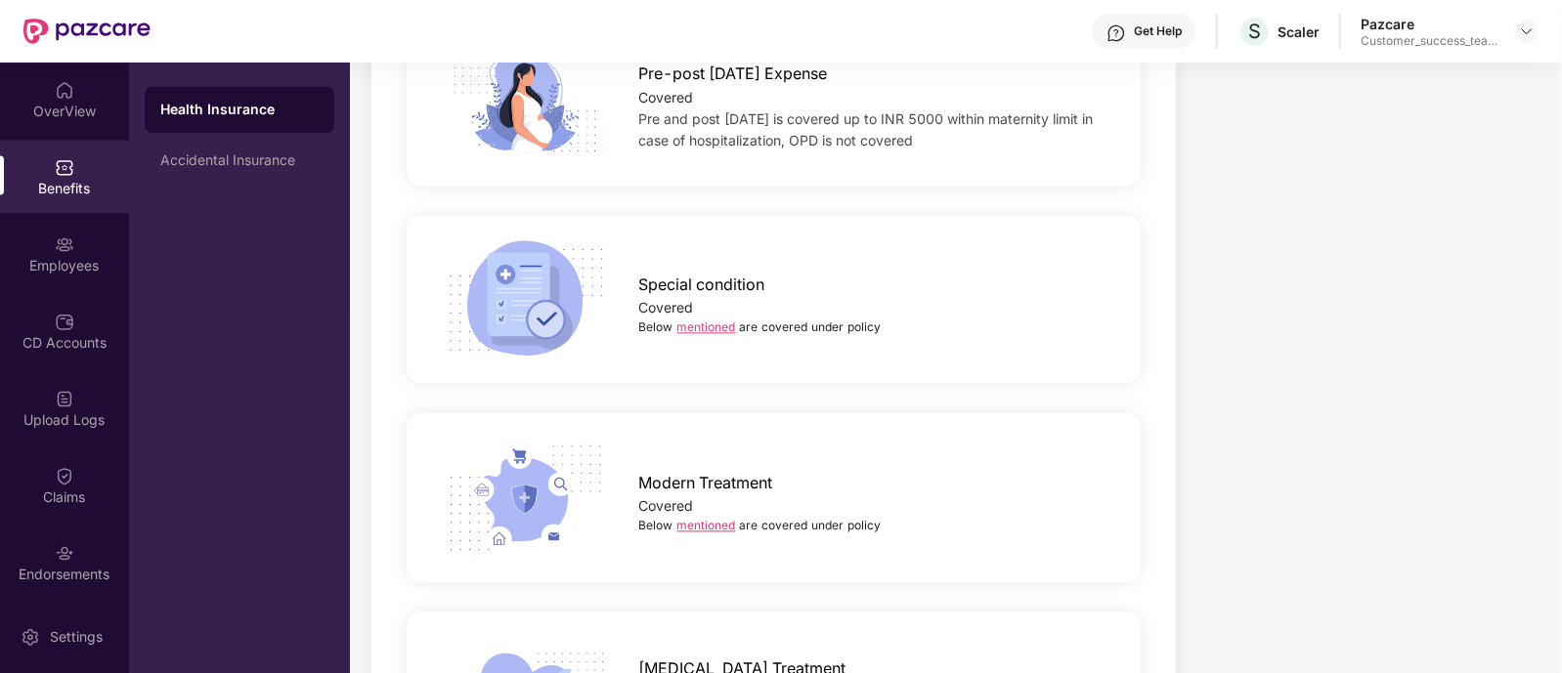
click at [699, 320] on link "mentioned" at bounding box center [706, 327] width 59 height 15
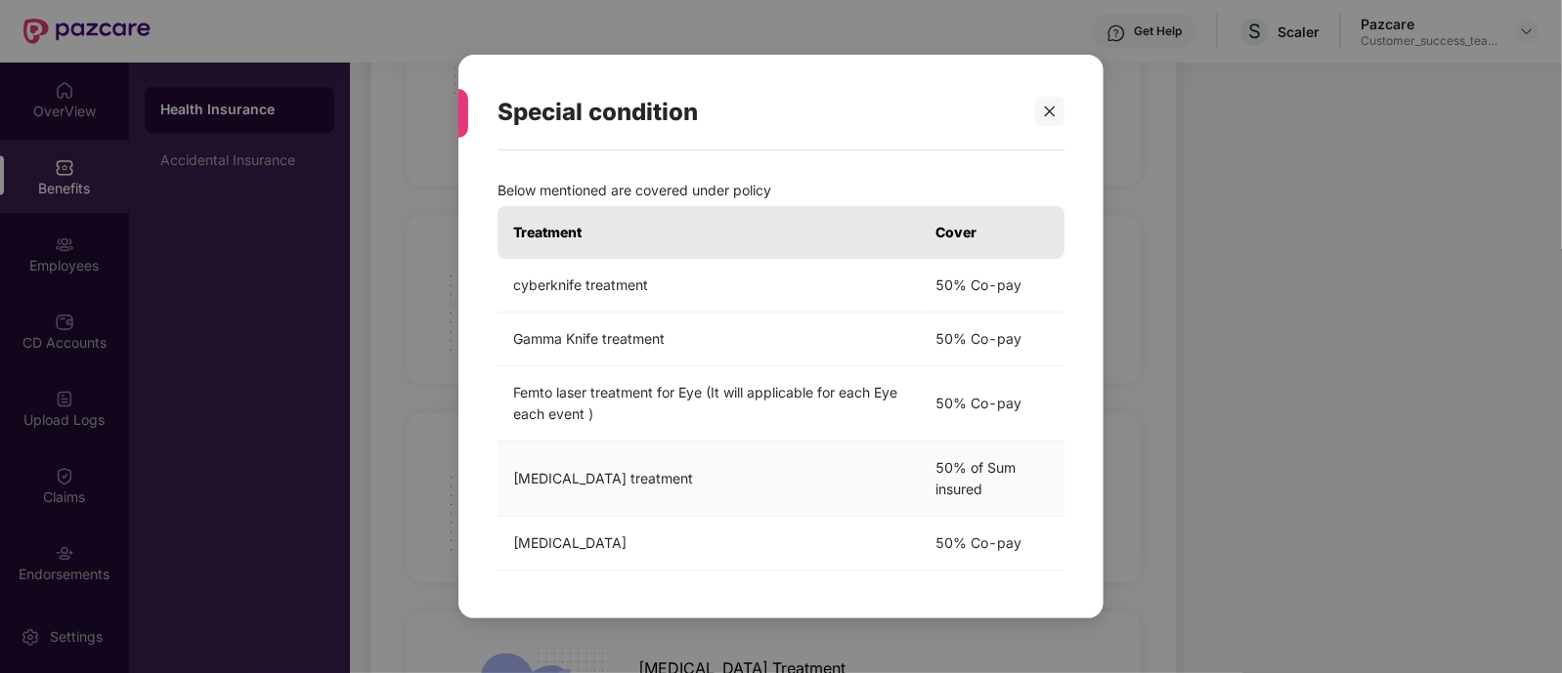
scroll to position [53, 0]
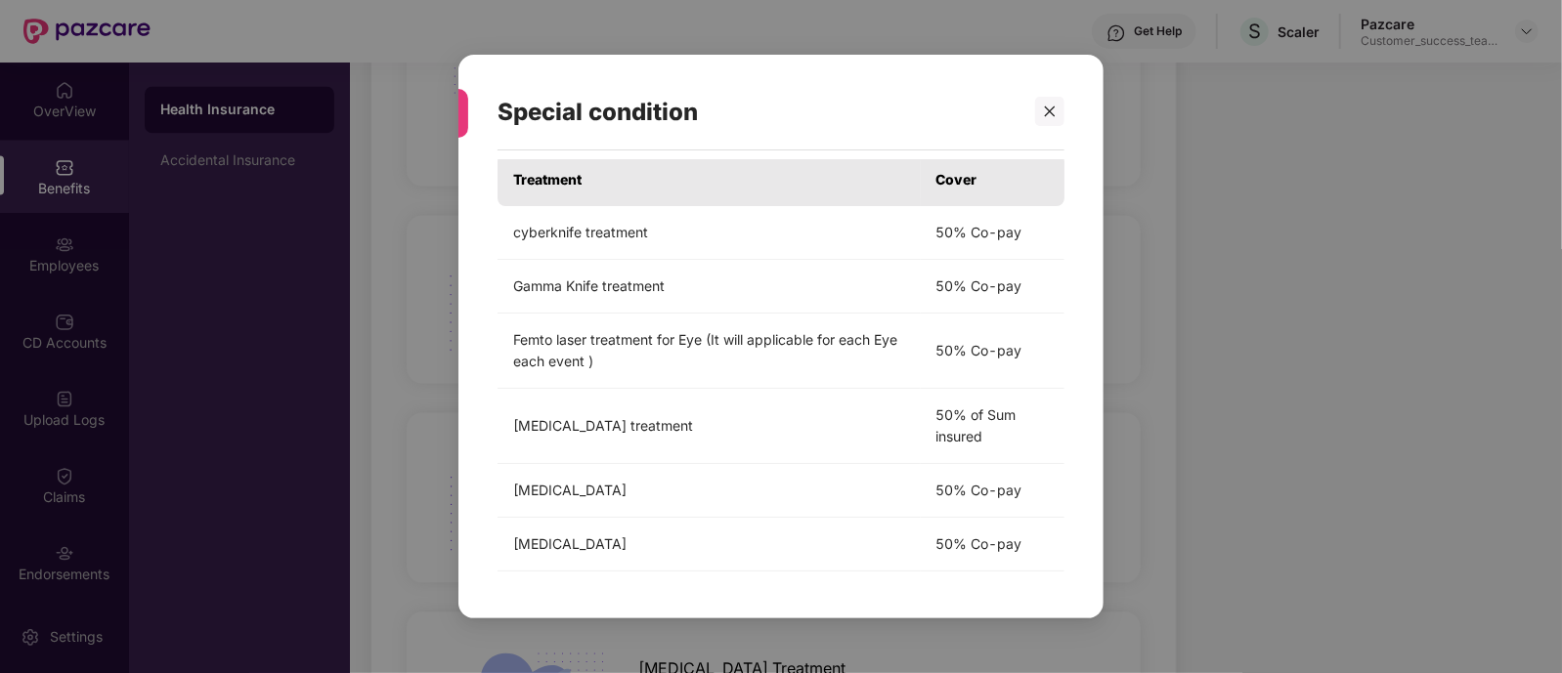
click at [1250, 163] on div "Special condition Below mentioned are covered under policy Treatment Cover cybe…" at bounding box center [781, 336] width 1562 height 673
click at [1047, 103] on div at bounding box center [1049, 111] width 29 height 29
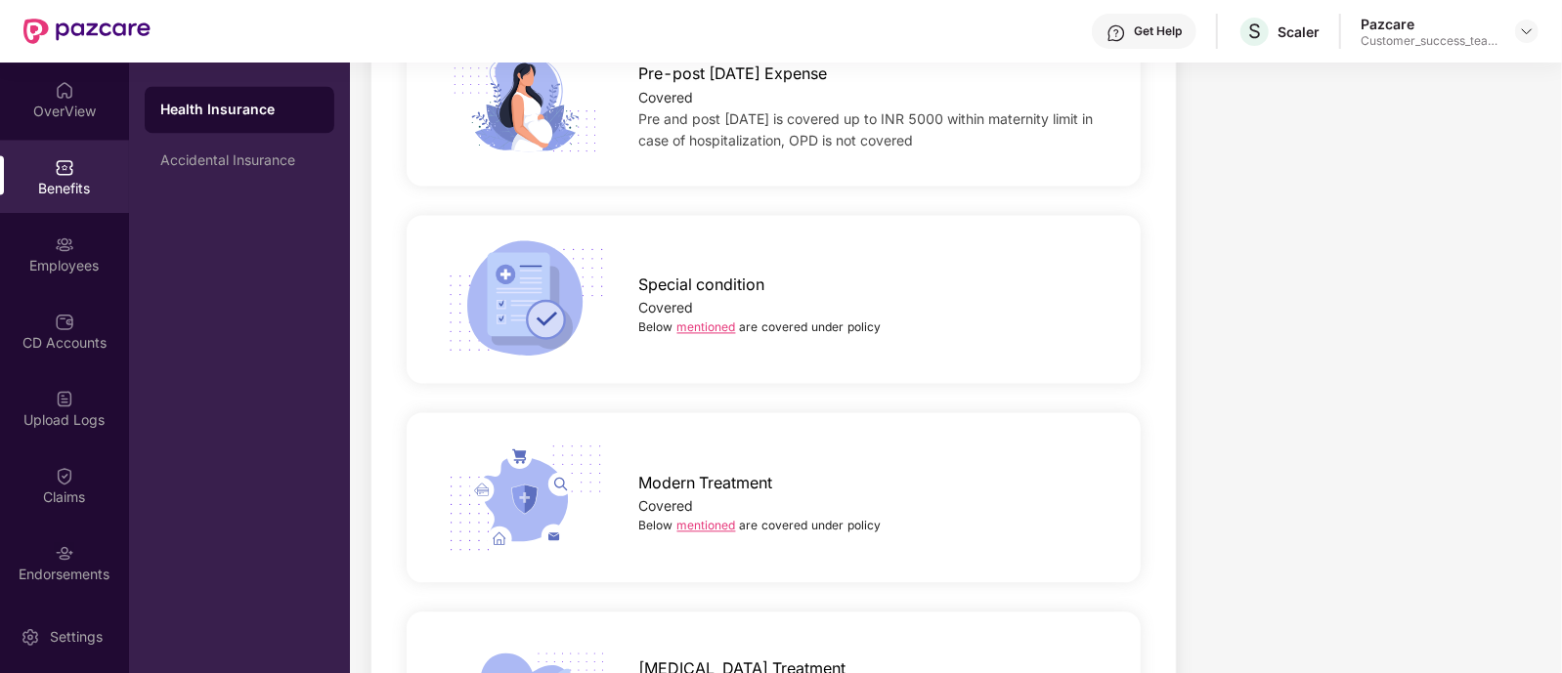
click at [702, 517] on div "Below mentioned are covered under policy" at bounding box center [873, 526] width 469 height 18
click at [705, 518] on link "mentioned" at bounding box center [706, 525] width 59 height 15
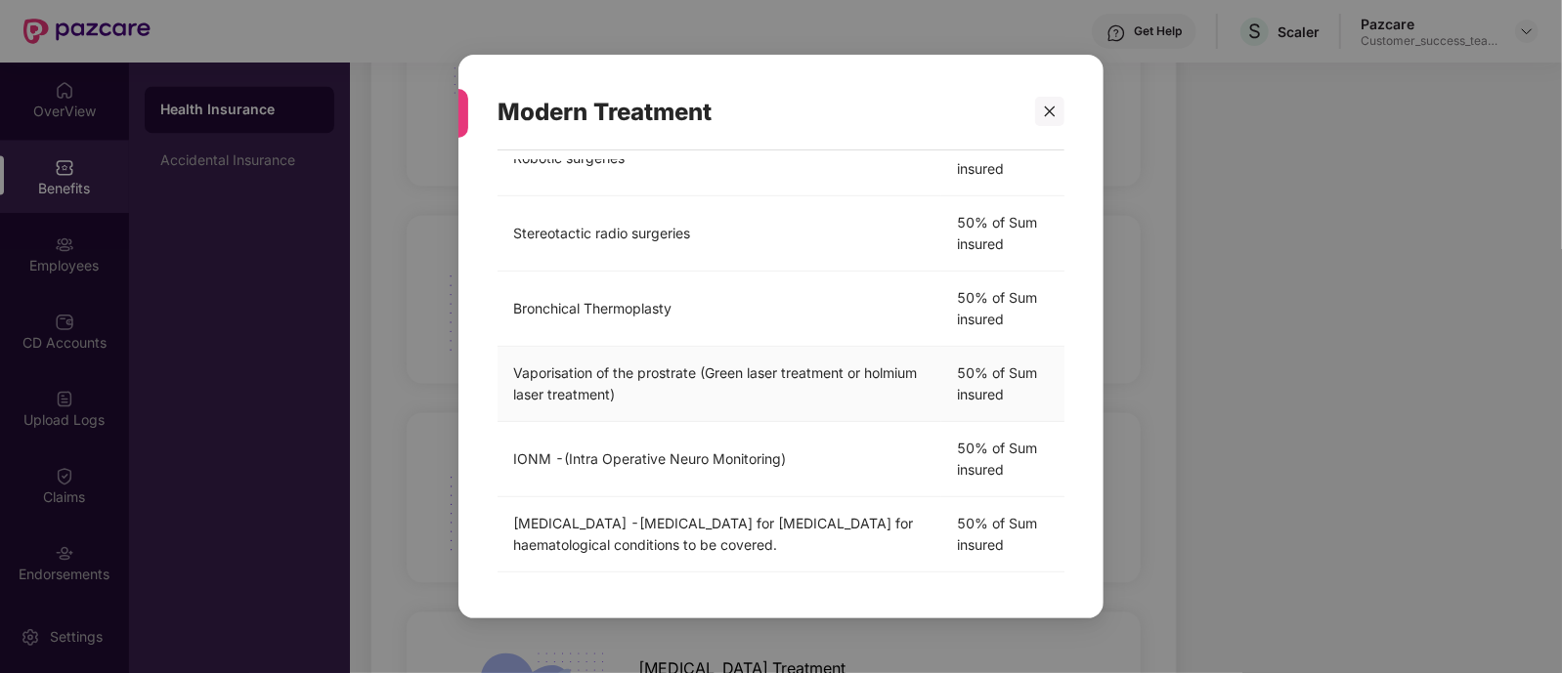
scroll to position [0, 0]
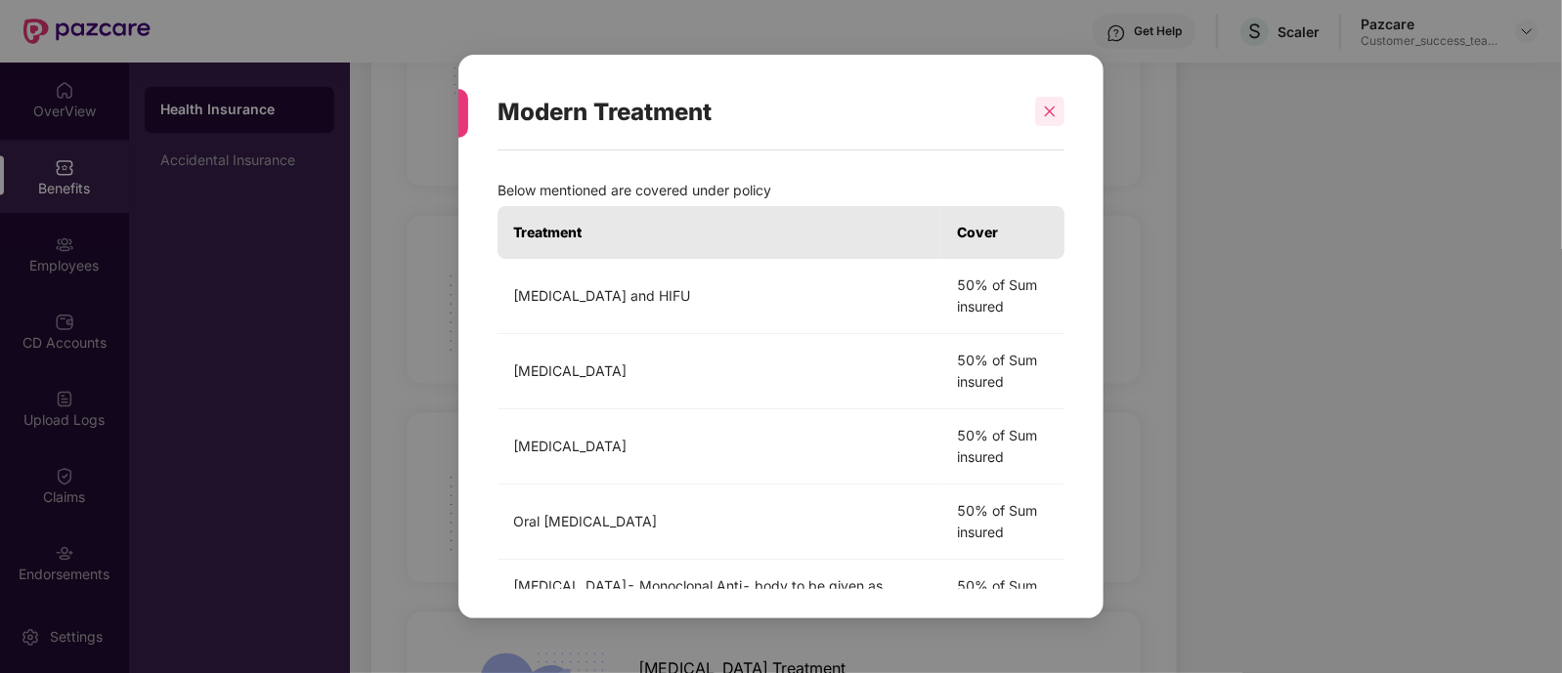
click at [1059, 111] on div at bounding box center [1049, 111] width 29 height 29
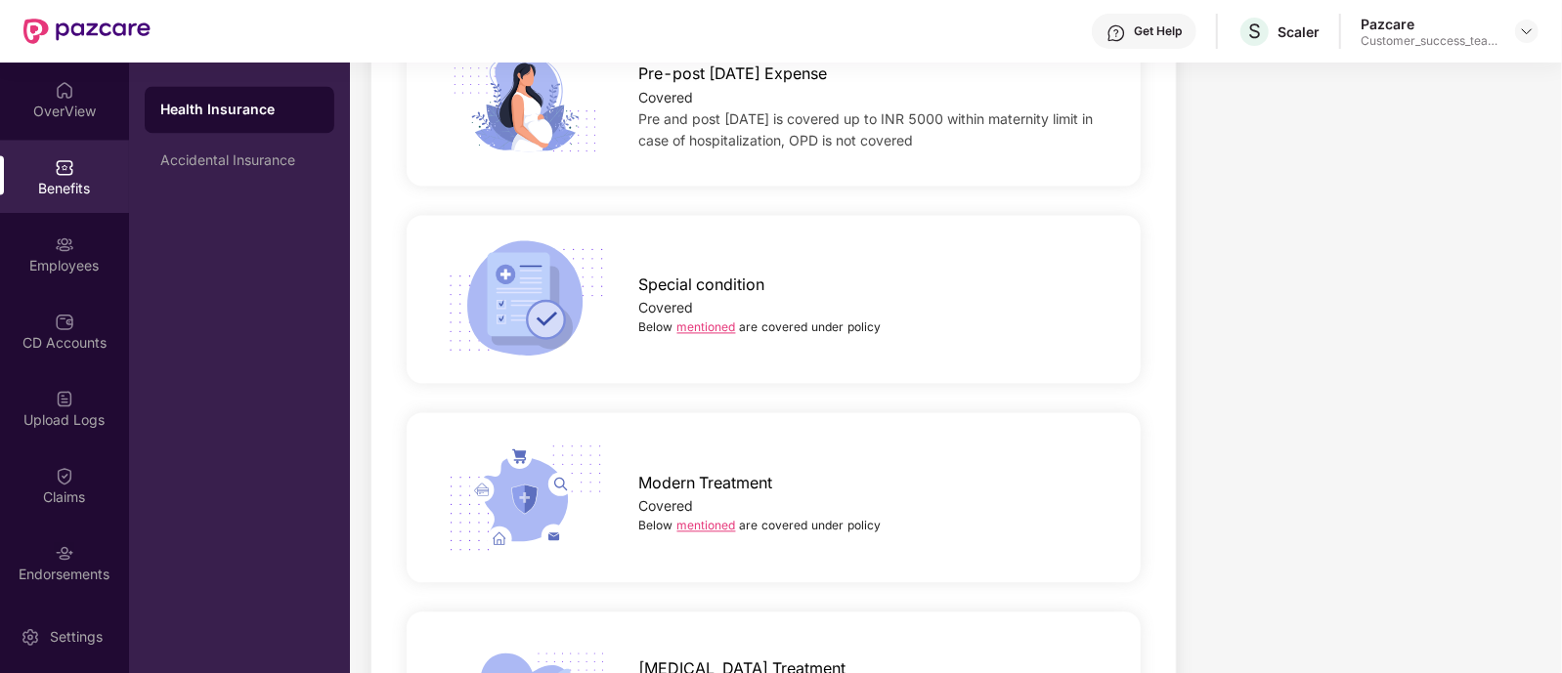
click at [715, 320] on link "mentioned" at bounding box center [706, 327] width 59 height 15
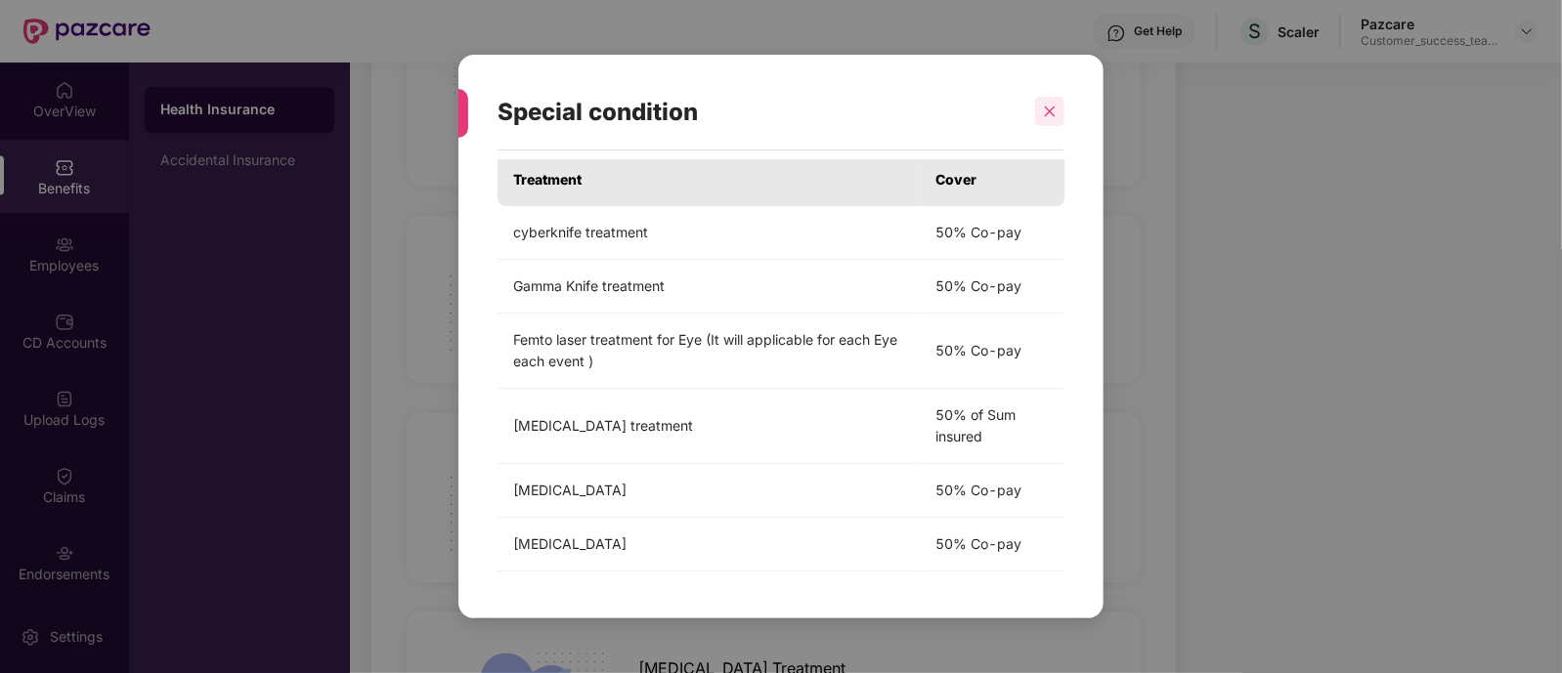
click at [1054, 122] on div at bounding box center [1049, 111] width 29 height 29
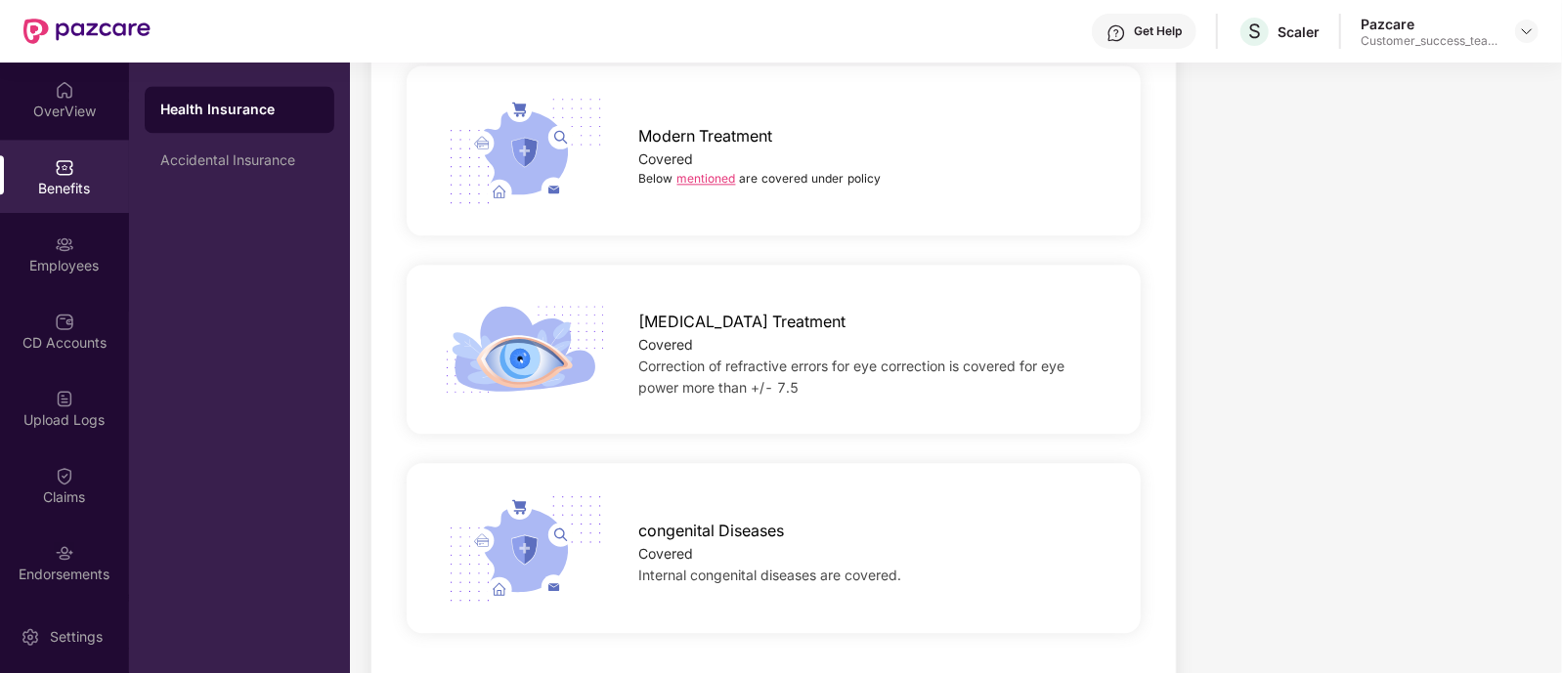
scroll to position [2887, 0]
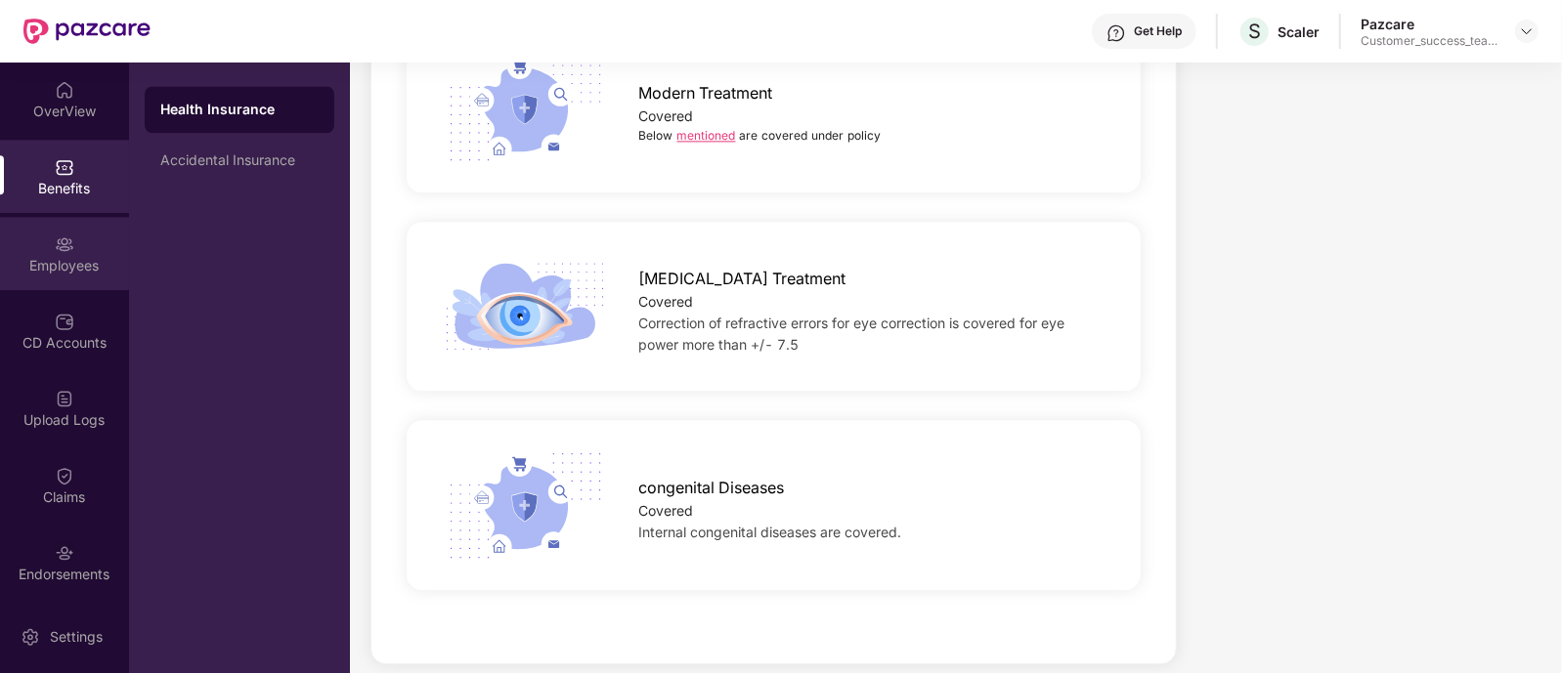
click at [87, 251] on div "Employees" at bounding box center [64, 253] width 129 height 73
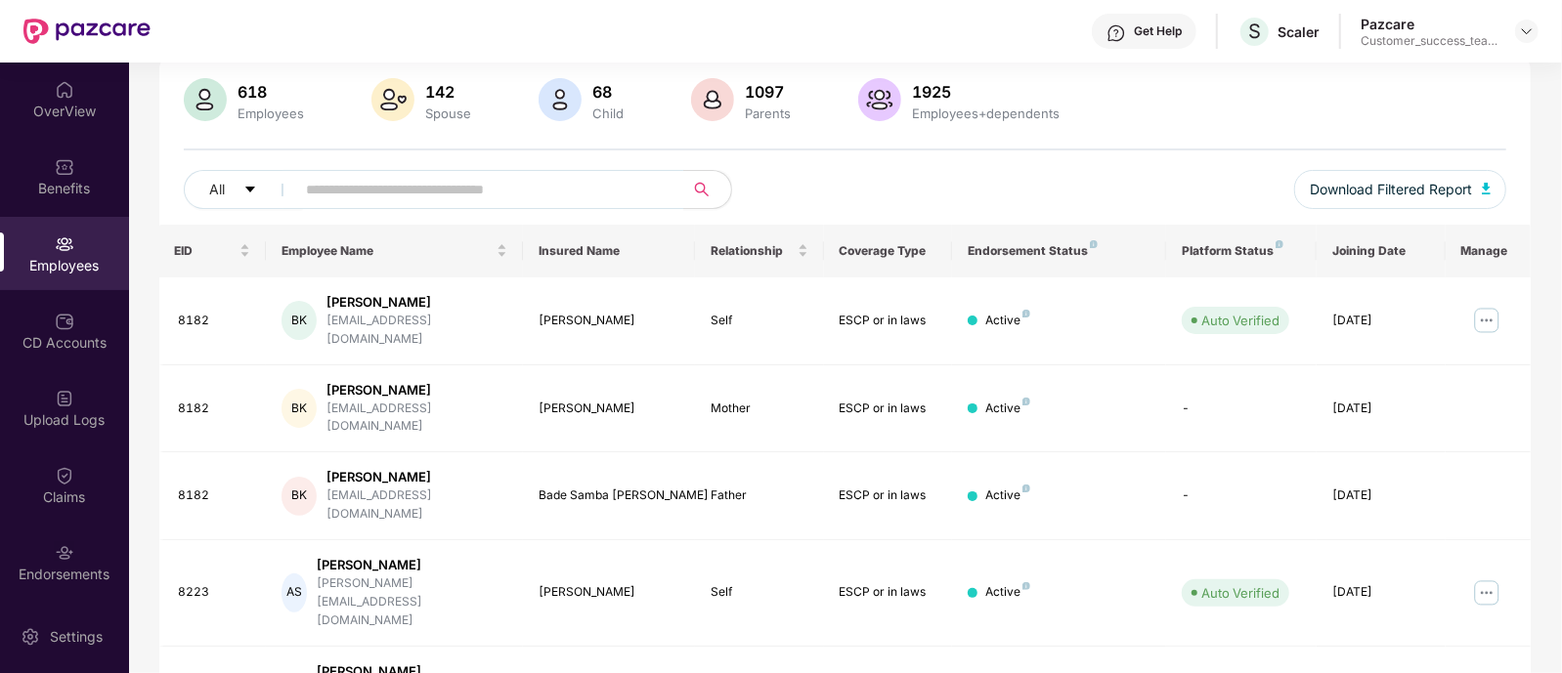
scroll to position [525, 0]
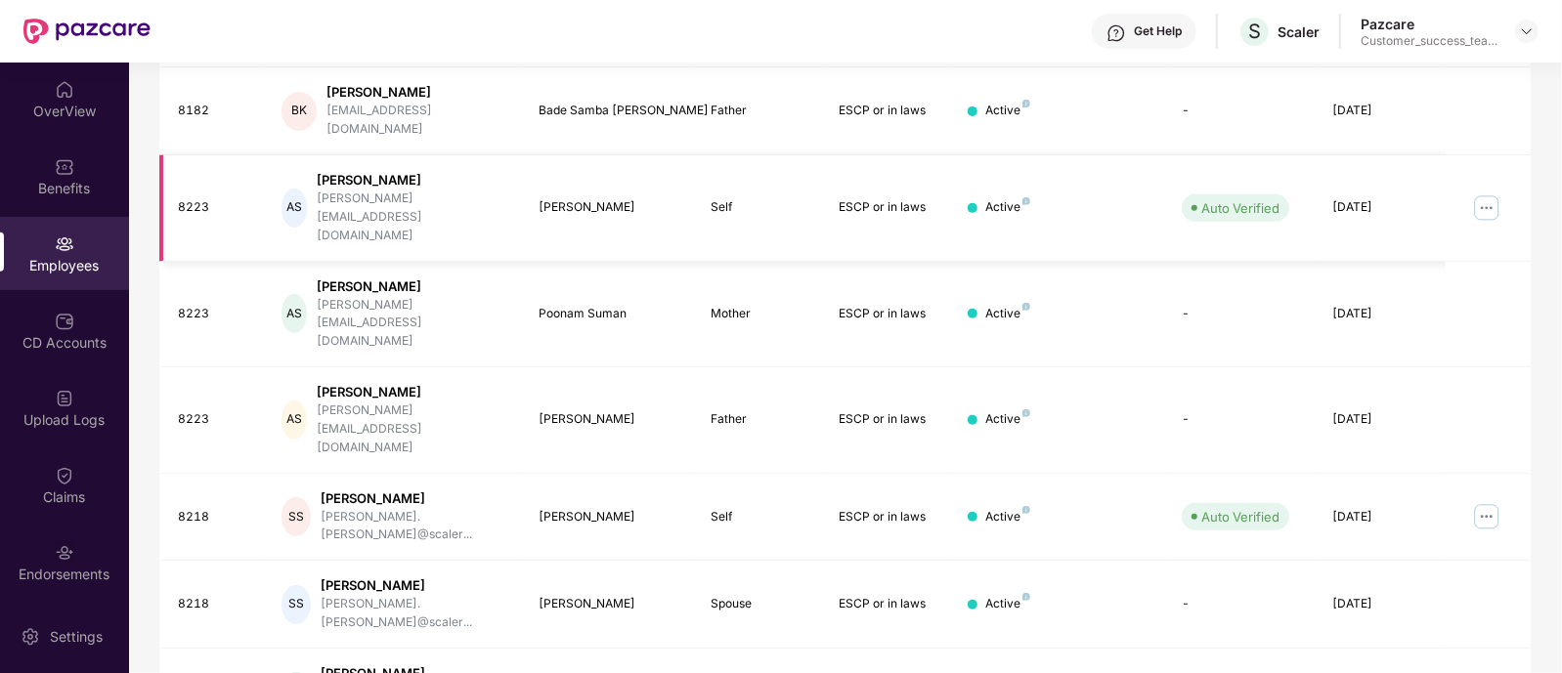
click at [1487, 193] on img at bounding box center [1486, 208] width 31 height 31
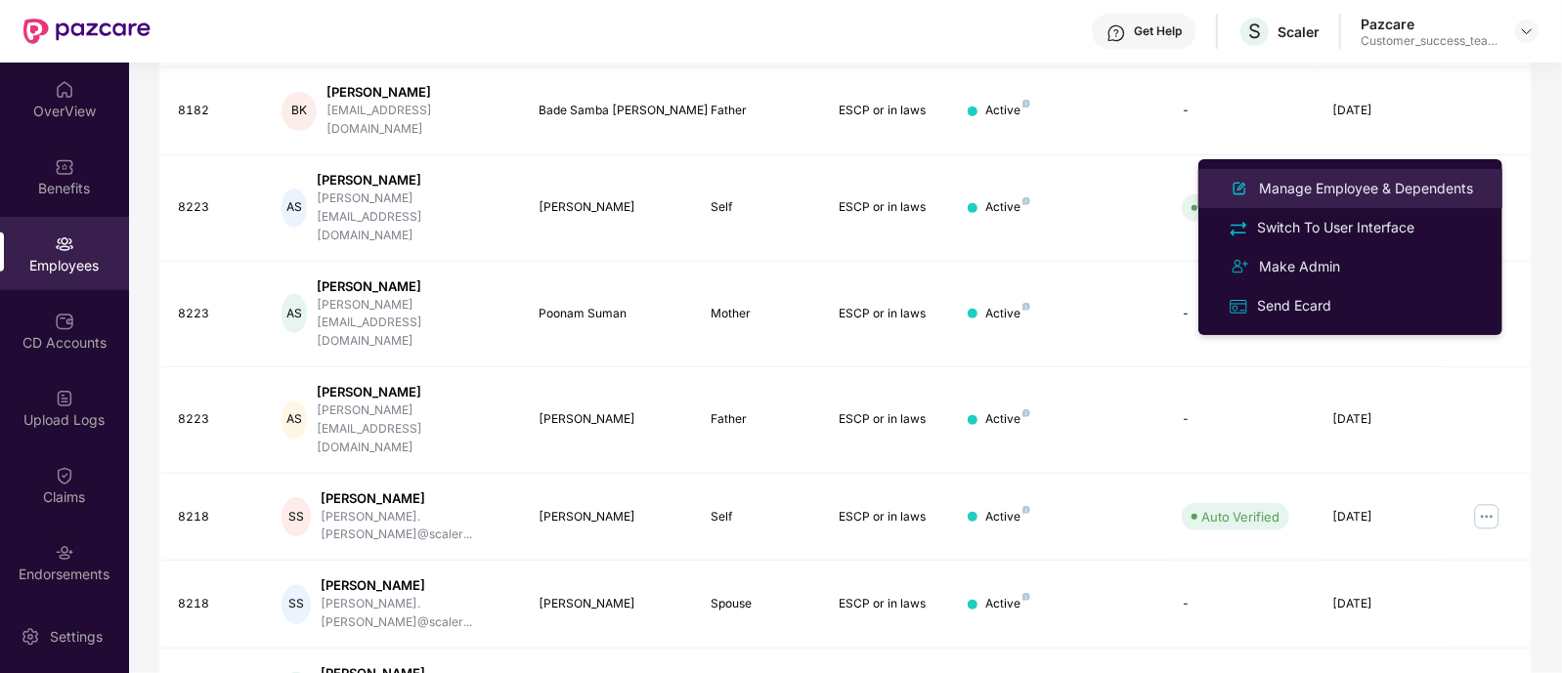
click at [1340, 188] on div "Manage Employee & Dependents" at bounding box center [1366, 188] width 222 height 21
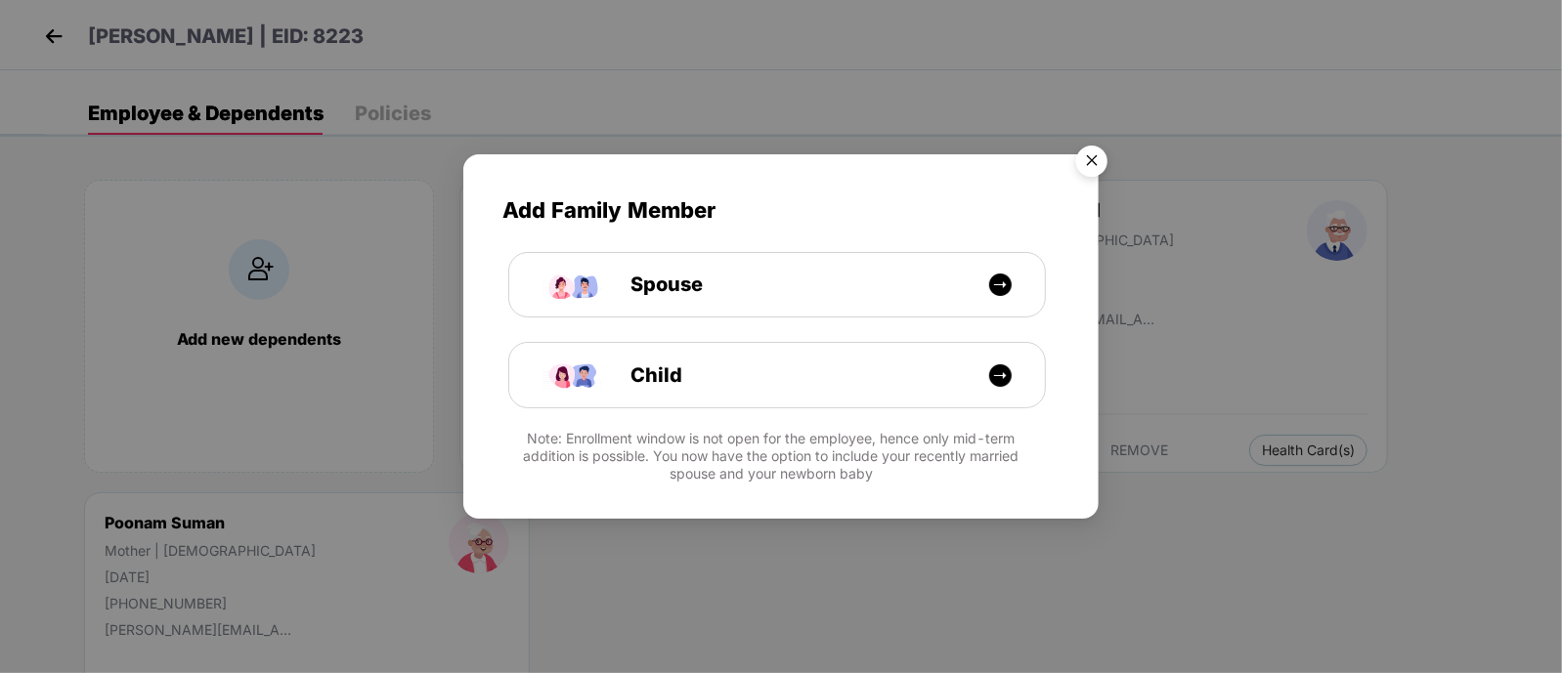
click at [1099, 163] on img "Close" at bounding box center [1091, 164] width 55 height 55
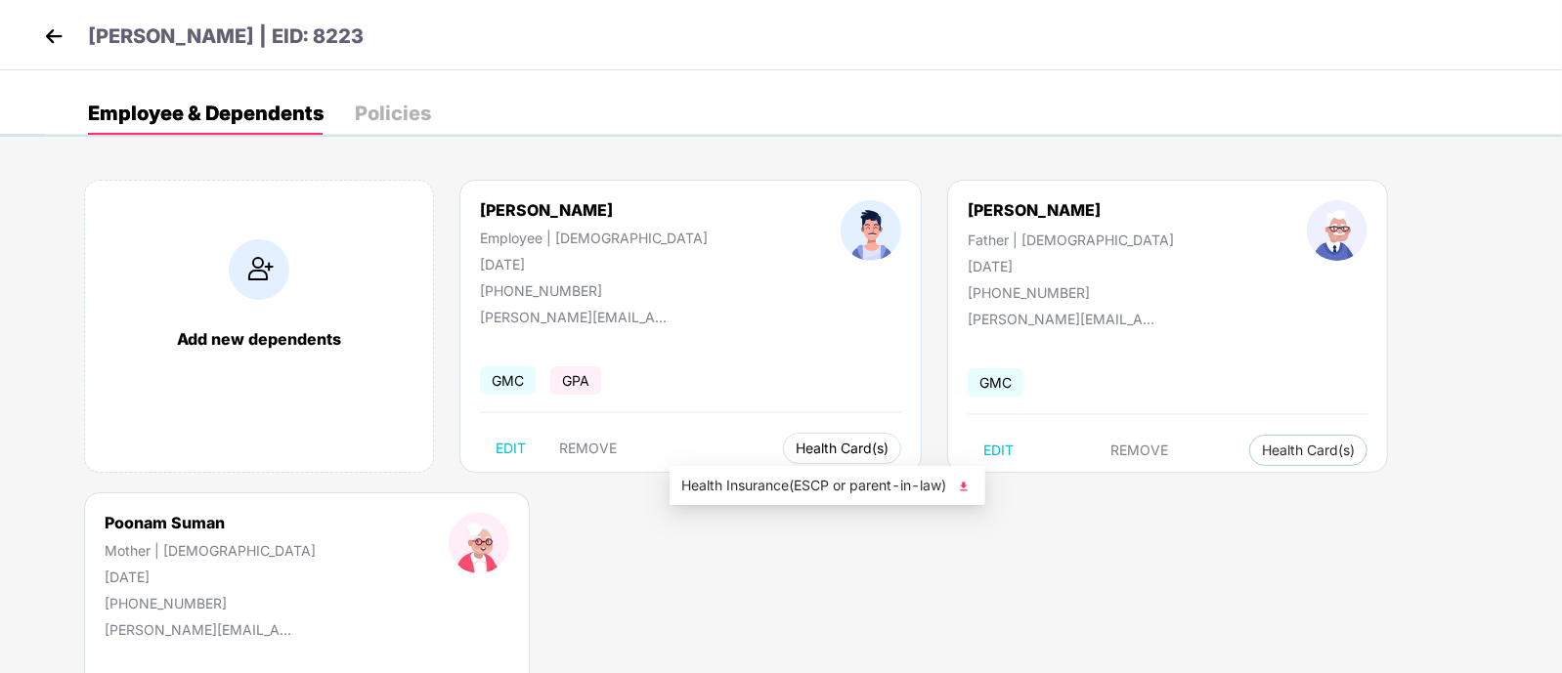
click at [795, 444] on span "Health Card(s)" at bounding box center [841, 449] width 93 height 10
click at [752, 486] on span "Health Insurance(ESCP or parent-in-law)" at bounding box center [827, 485] width 292 height 21
